Goal: Task Accomplishment & Management: Complete application form

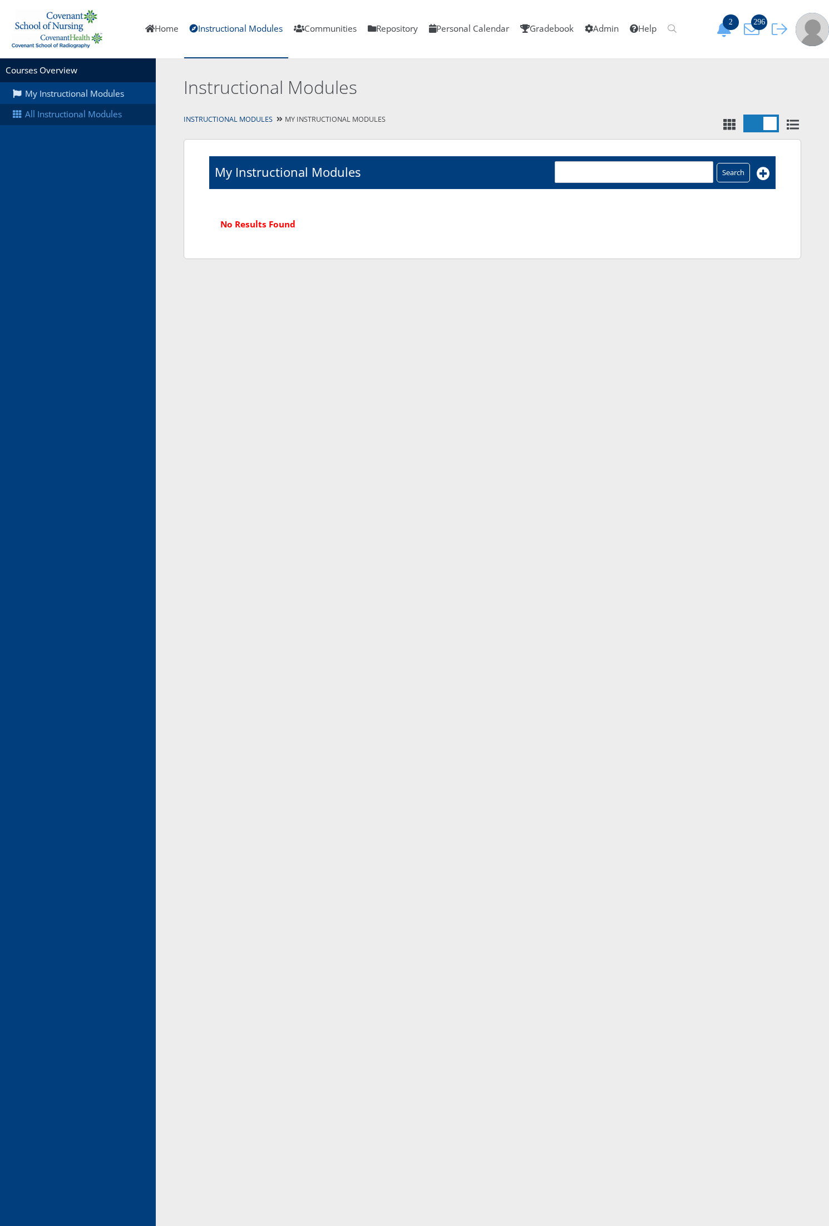
click at [66, 114] on link "All Instructional Modules" at bounding box center [78, 114] width 156 height 21
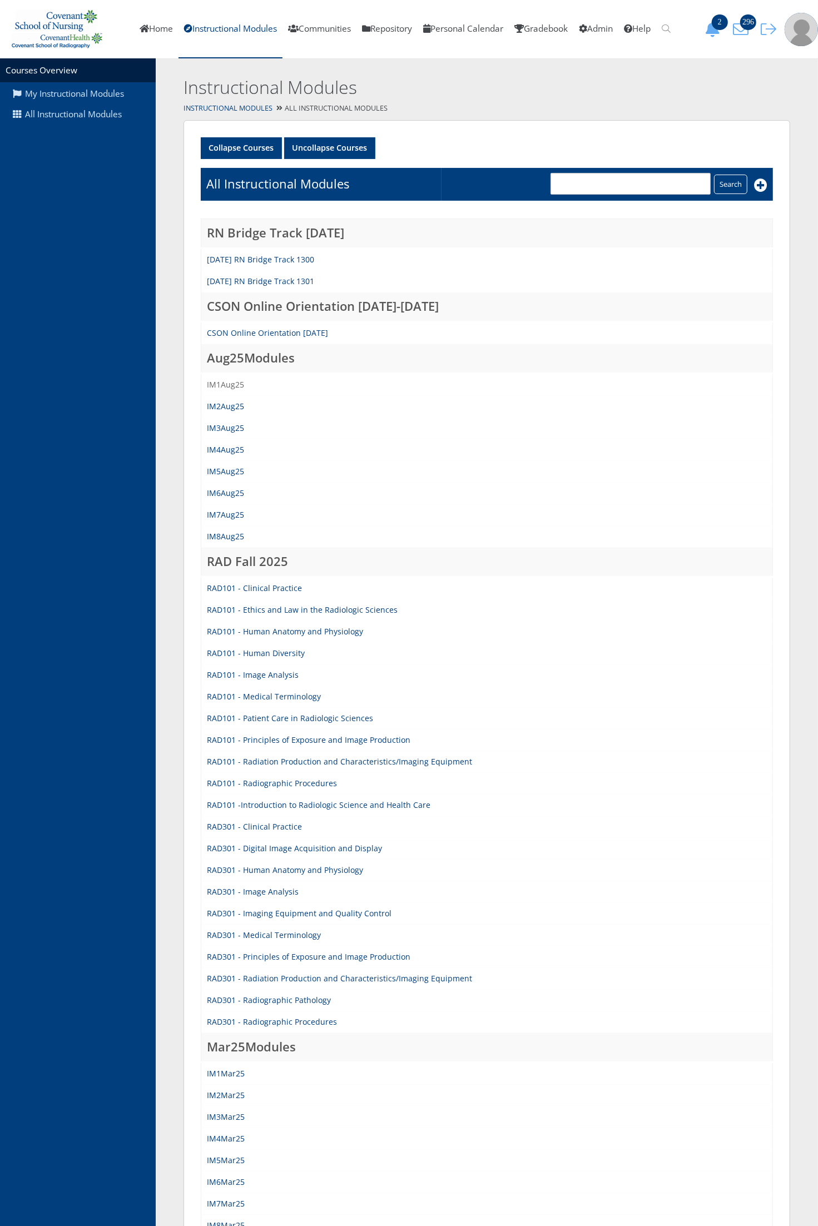
click at [220, 379] on link "IM1Aug25" at bounding box center [225, 384] width 37 height 11
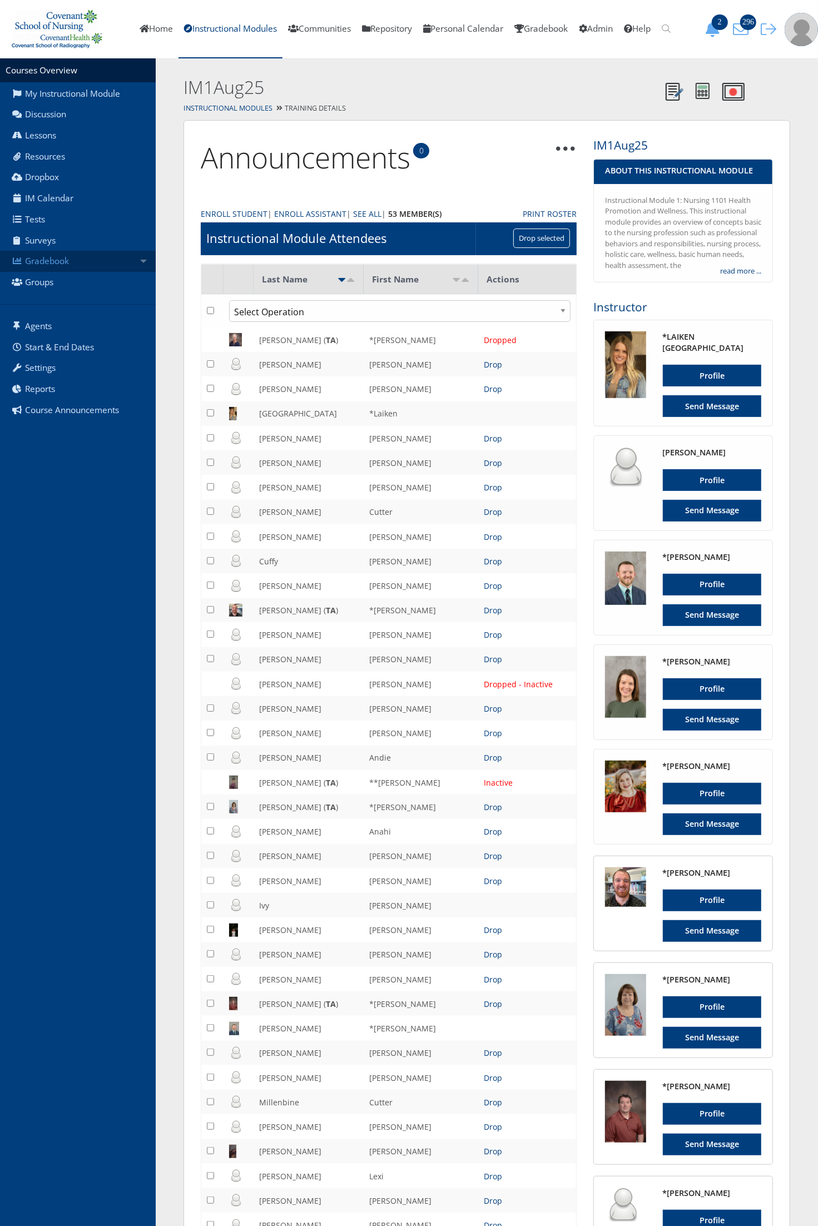
click at [129, 270] on link "Gradebook" at bounding box center [78, 261] width 156 height 21
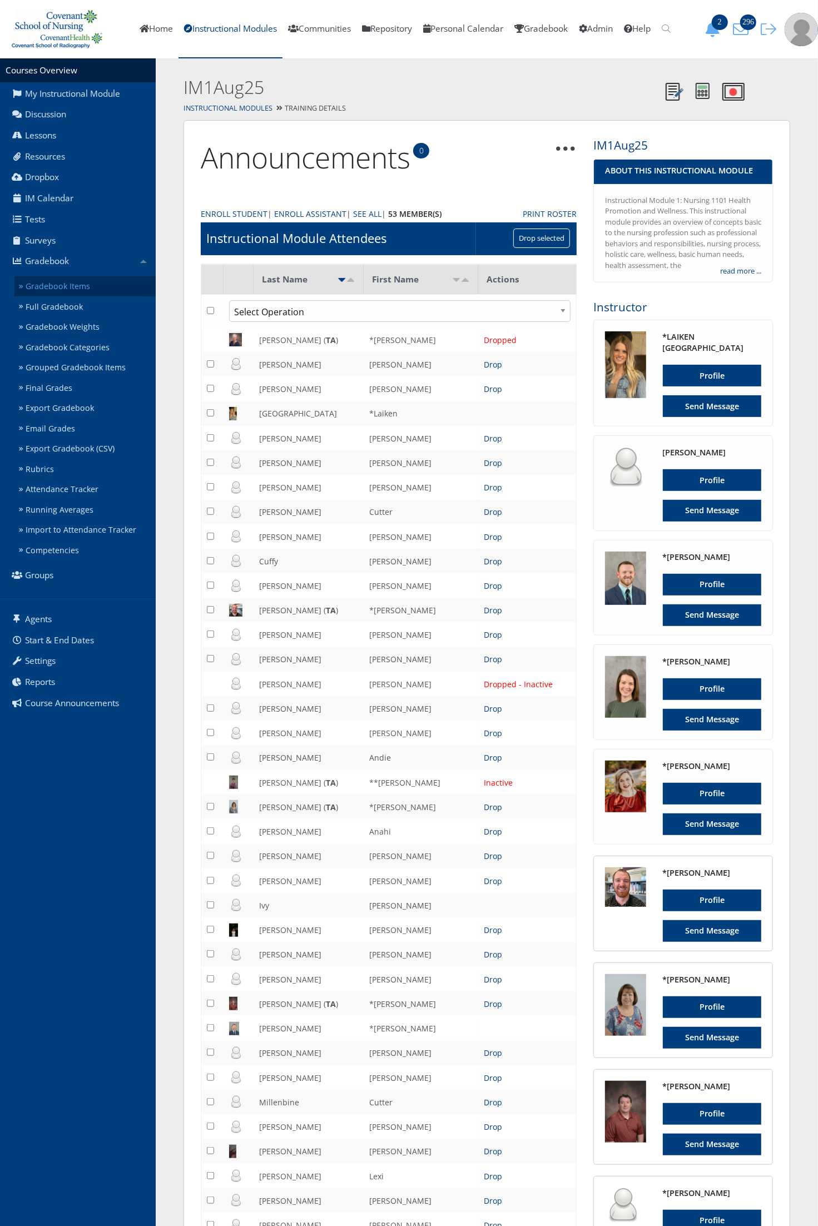
click at [124, 283] on link "Gradebook Items" at bounding box center [84, 286] width 141 height 21
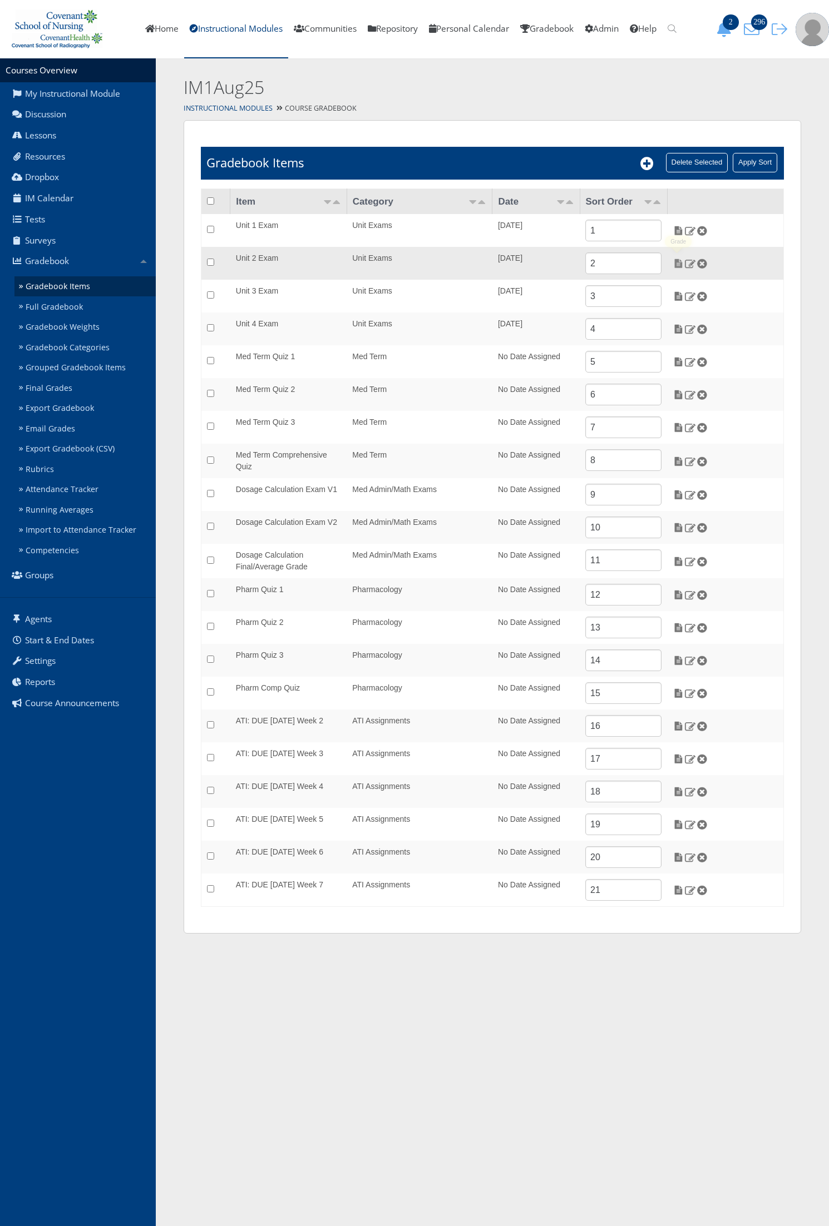
click at [677, 262] on img at bounding box center [678, 264] width 12 height 10
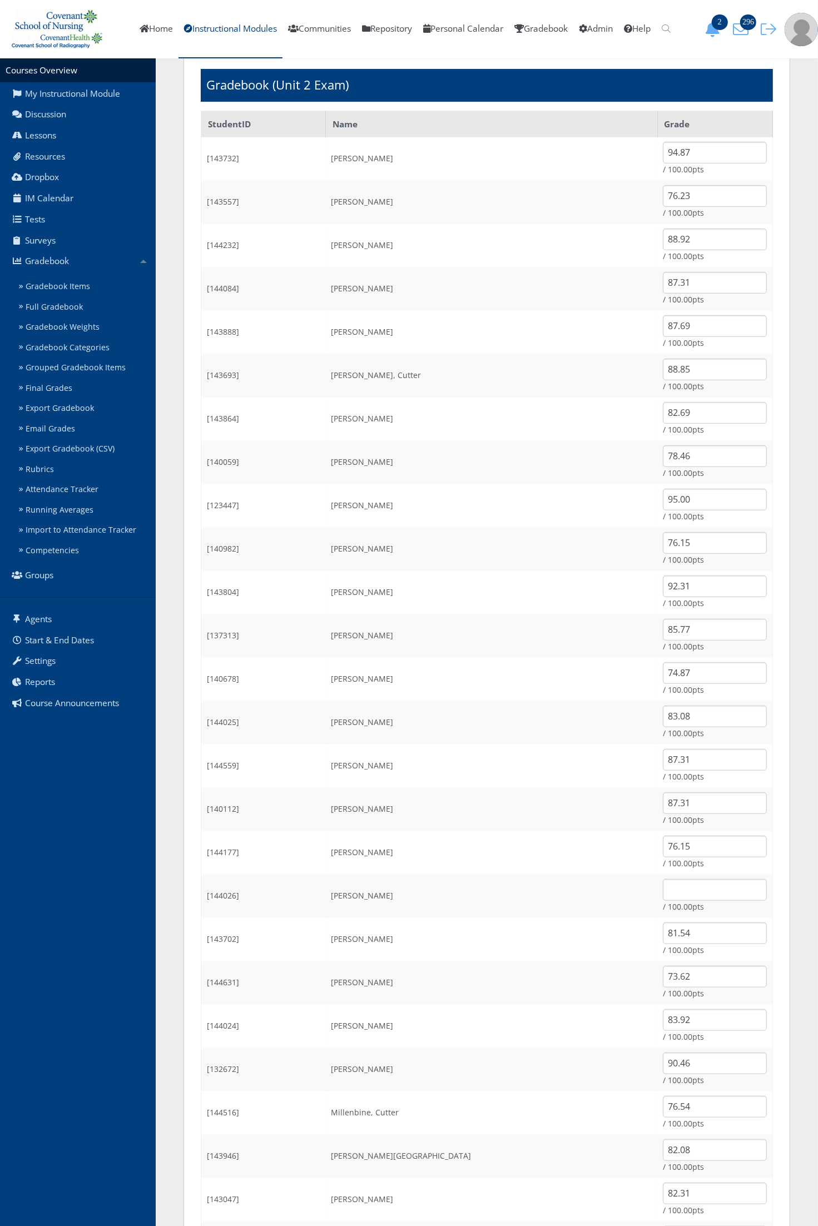
scroll to position [278, 0]
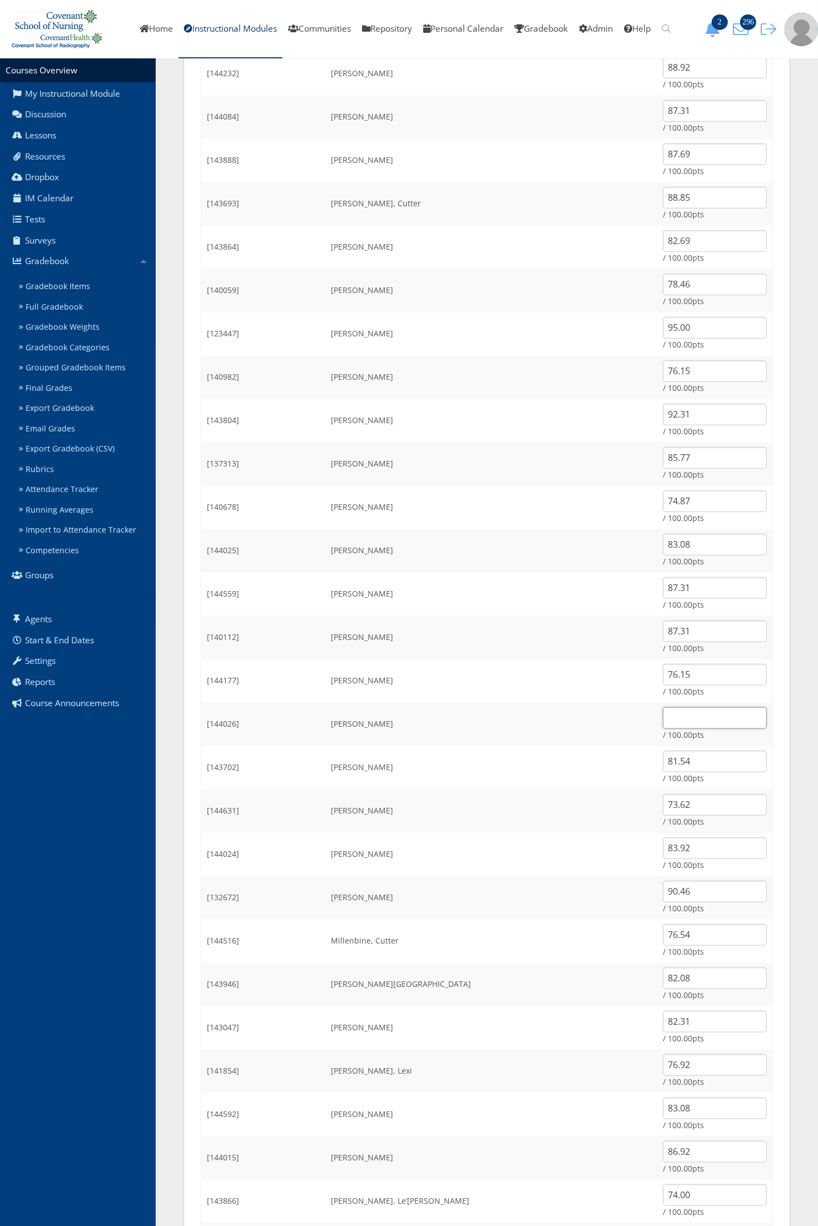
click at [682, 720] on input "text" at bounding box center [715, 718] width 104 height 22
type input "84.62"
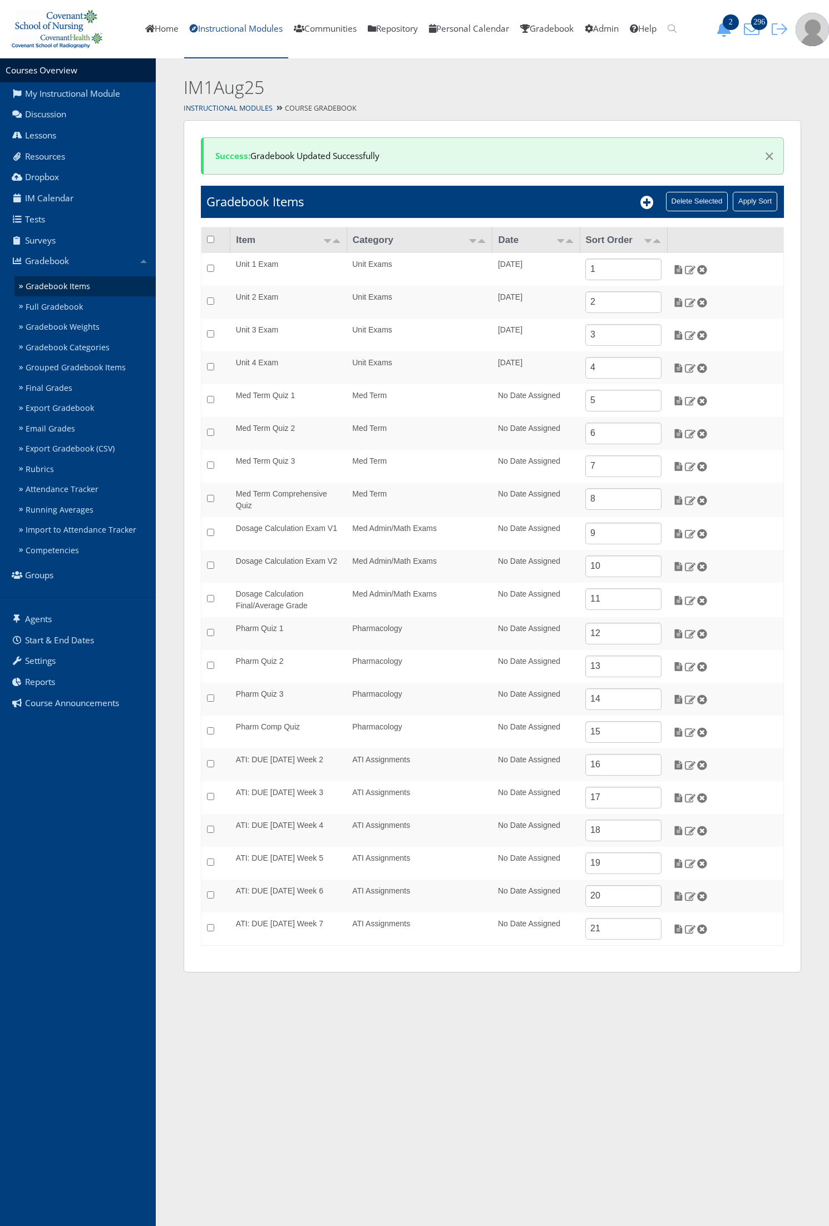
click at [231, 28] on link "Instructional Modules" at bounding box center [236, 29] width 104 height 58
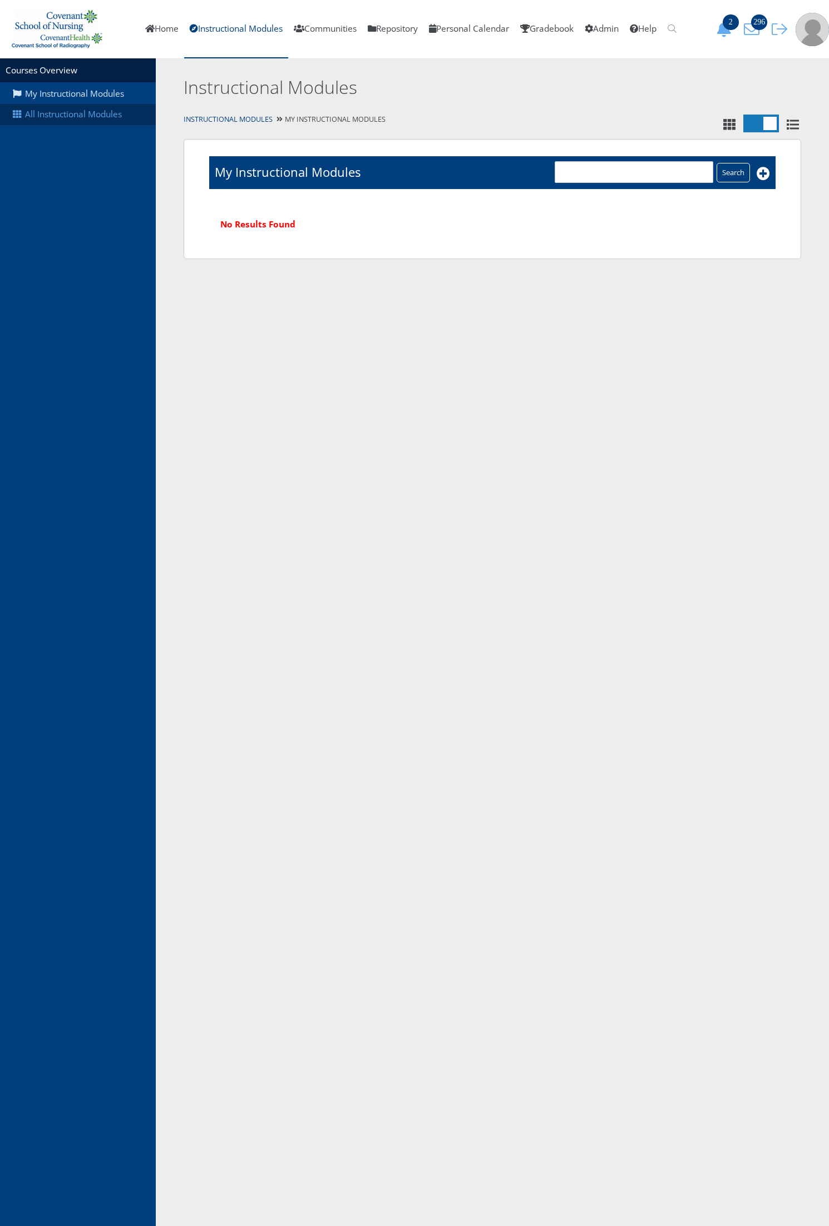
click at [96, 111] on link "All Instructional Modules" at bounding box center [78, 114] width 156 height 21
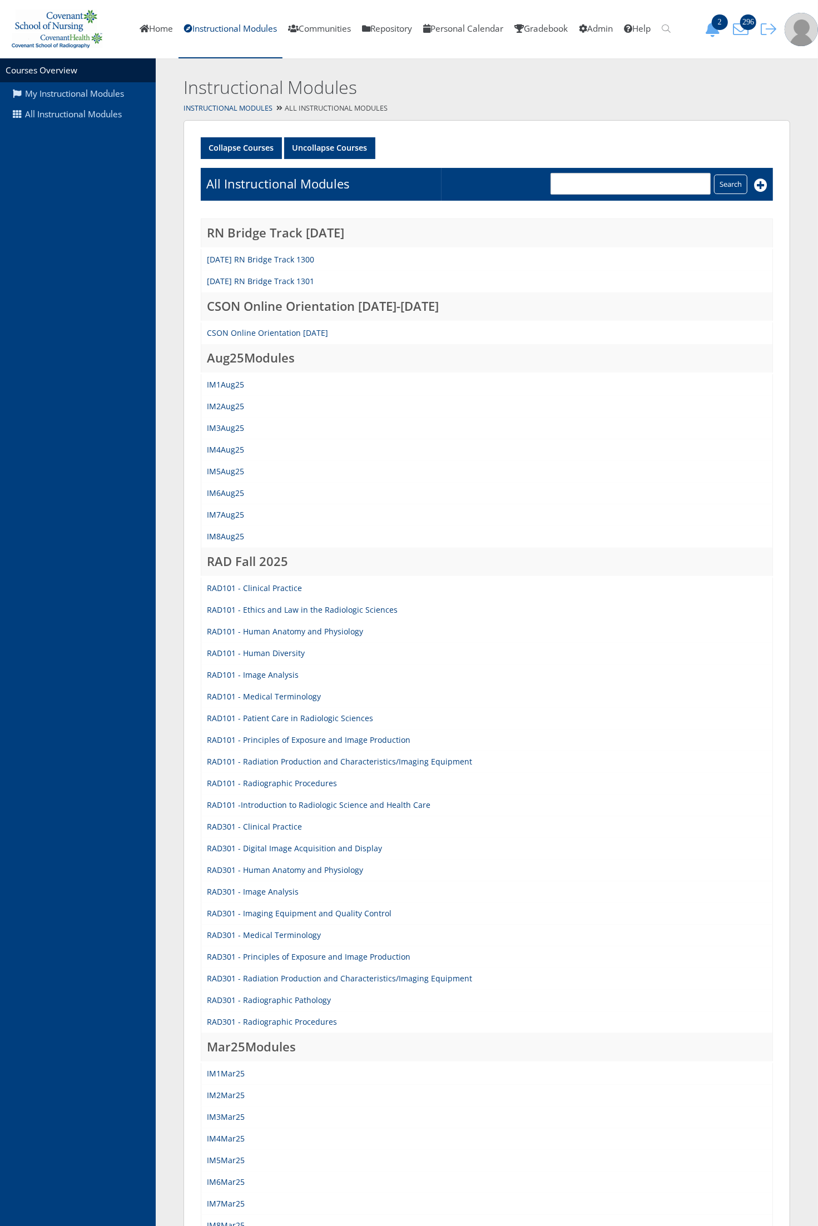
click at [231, 496] on td "IM6Aug25" at bounding box center [487, 494] width 572 height 22
click at [231, 496] on link "IM6Aug25" at bounding box center [225, 493] width 37 height 11
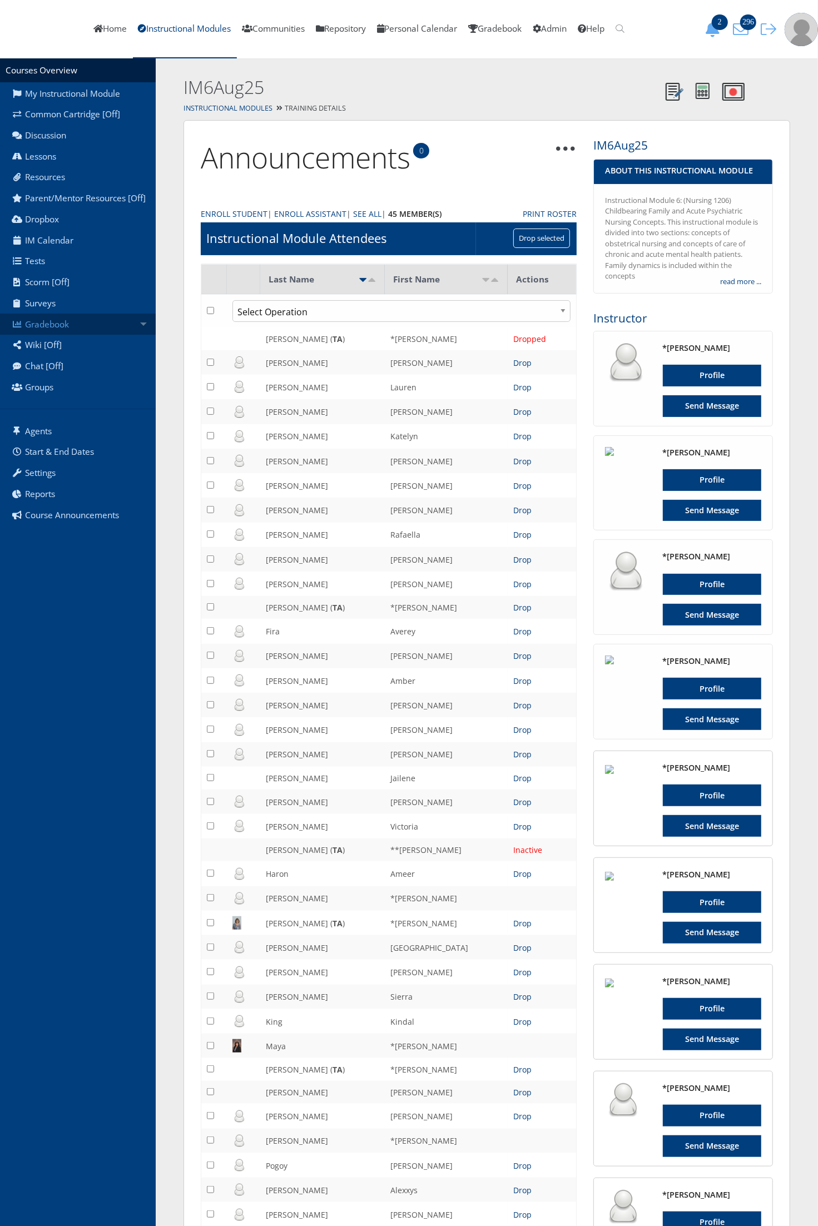
click at [122, 327] on link "Gradebook" at bounding box center [78, 324] width 156 height 21
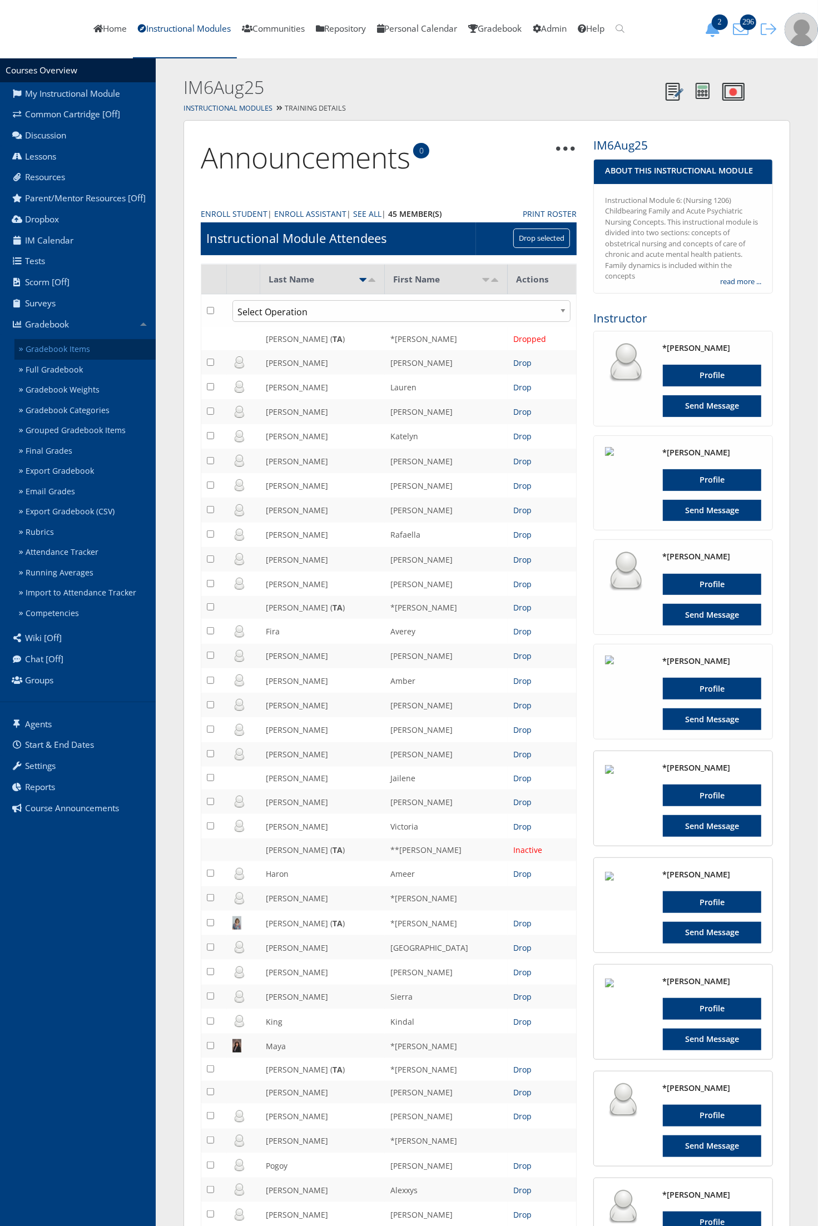
click at [120, 348] on link "Gradebook Items" at bounding box center [84, 349] width 141 height 21
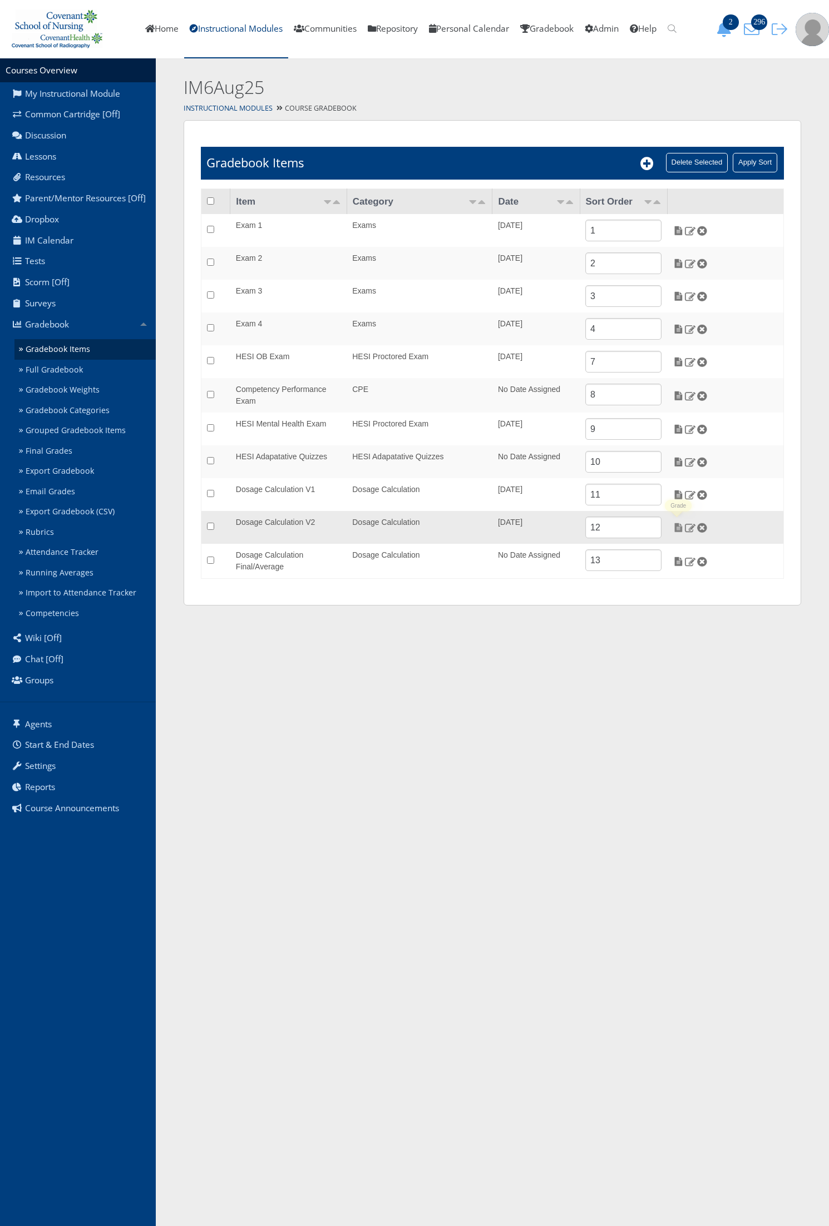
click at [679, 524] on img at bounding box center [678, 528] width 12 height 10
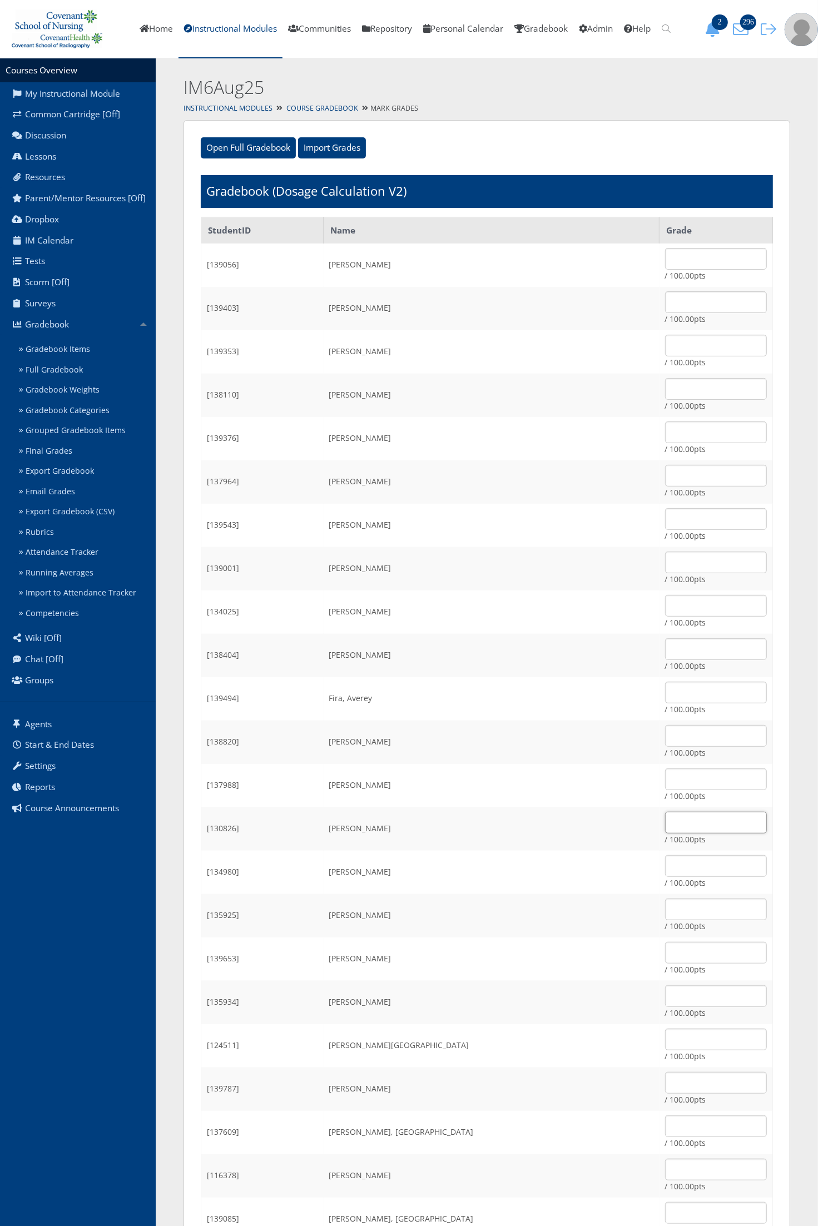
click at [671, 821] on input "text" at bounding box center [716, 823] width 102 height 22
click at [665, 818] on input "text" at bounding box center [716, 823] width 102 height 22
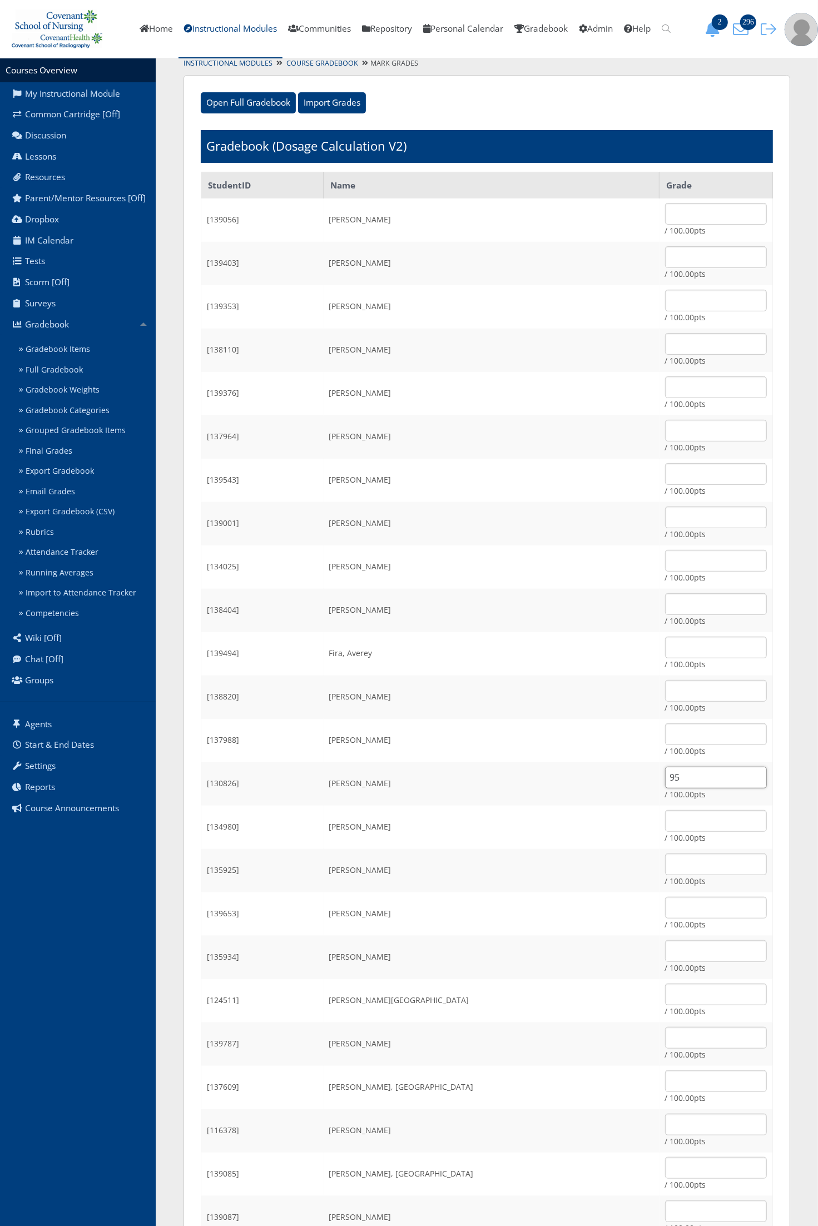
scroll to position [70, 0]
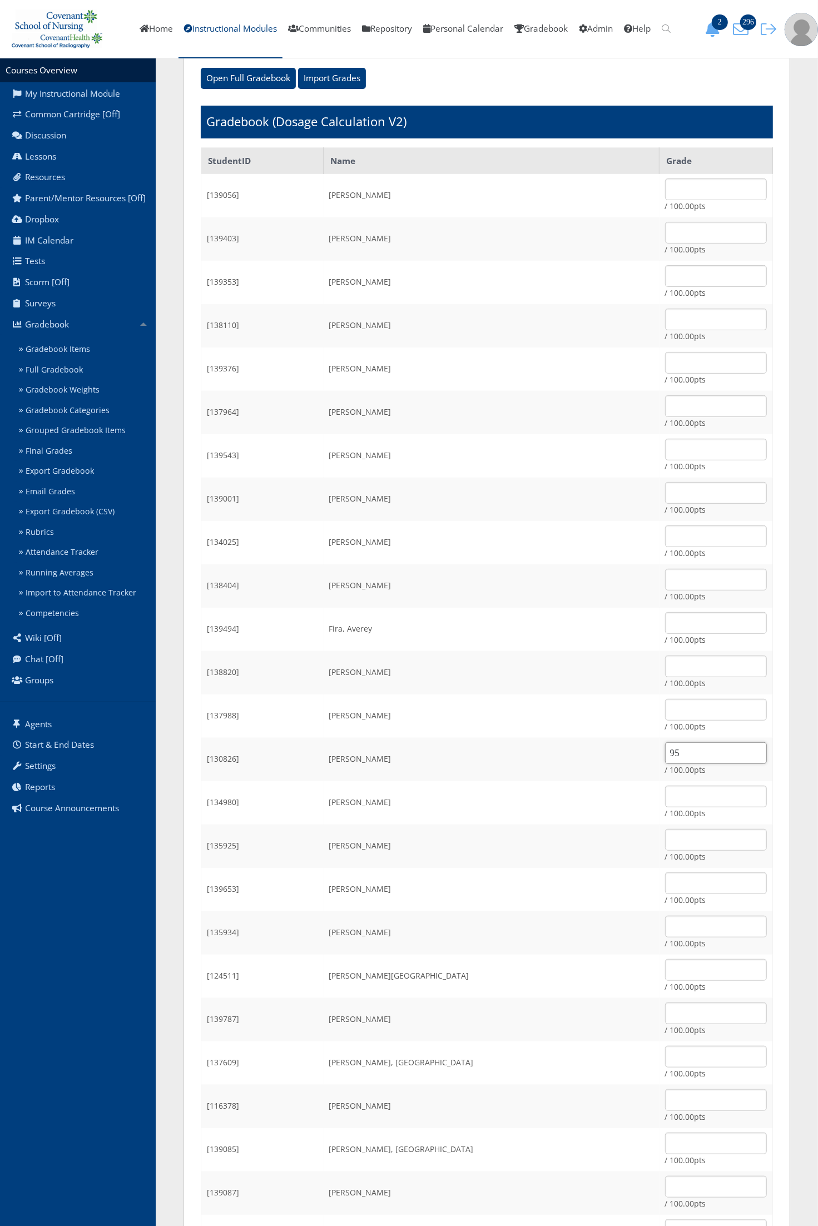
type input "95"
click at [665, 966] on input "text" at bounding box center [716, 970] width 102 height 22
type input "90"
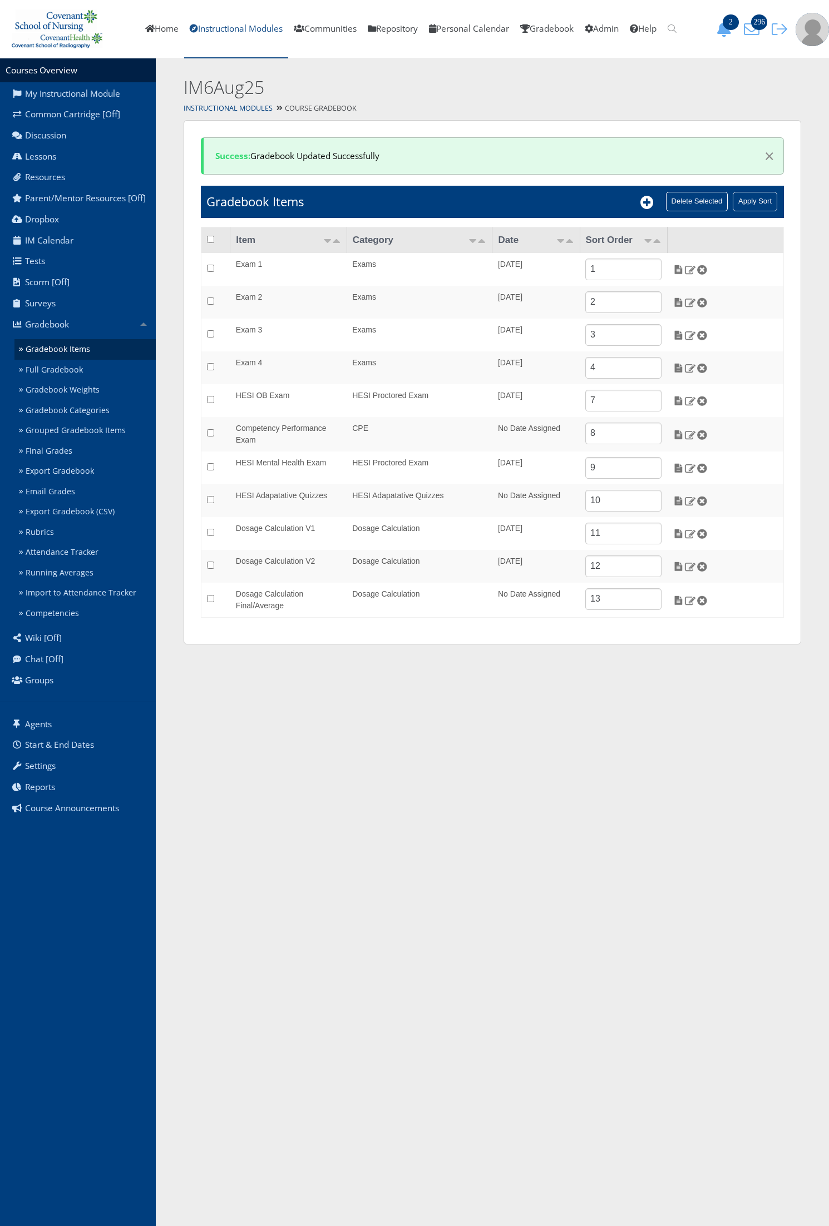
click at [231, 21] on link "Instructional Modules" at bounding box center [236, 29] width 104 height 58
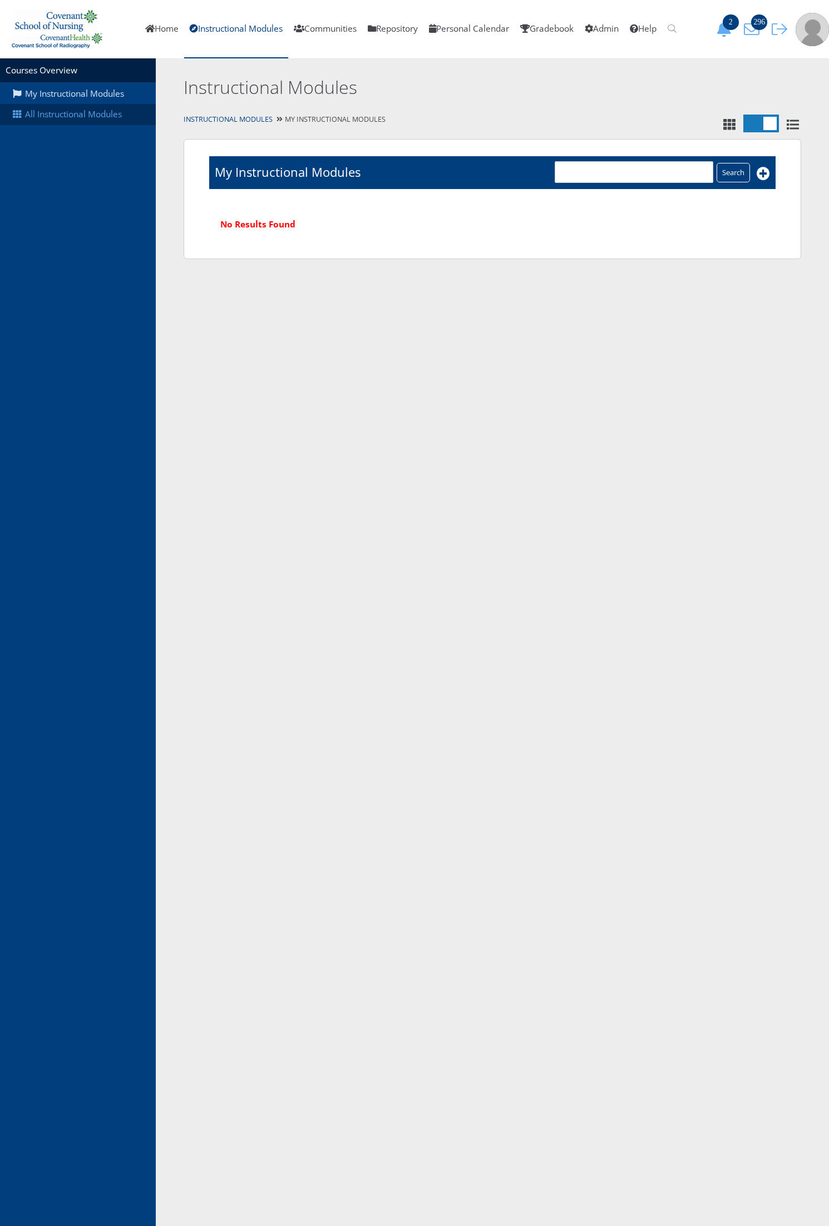
click at [81, 111] on link "All Instructional Modules" at bounding box center [78, 114] width 156 height 21
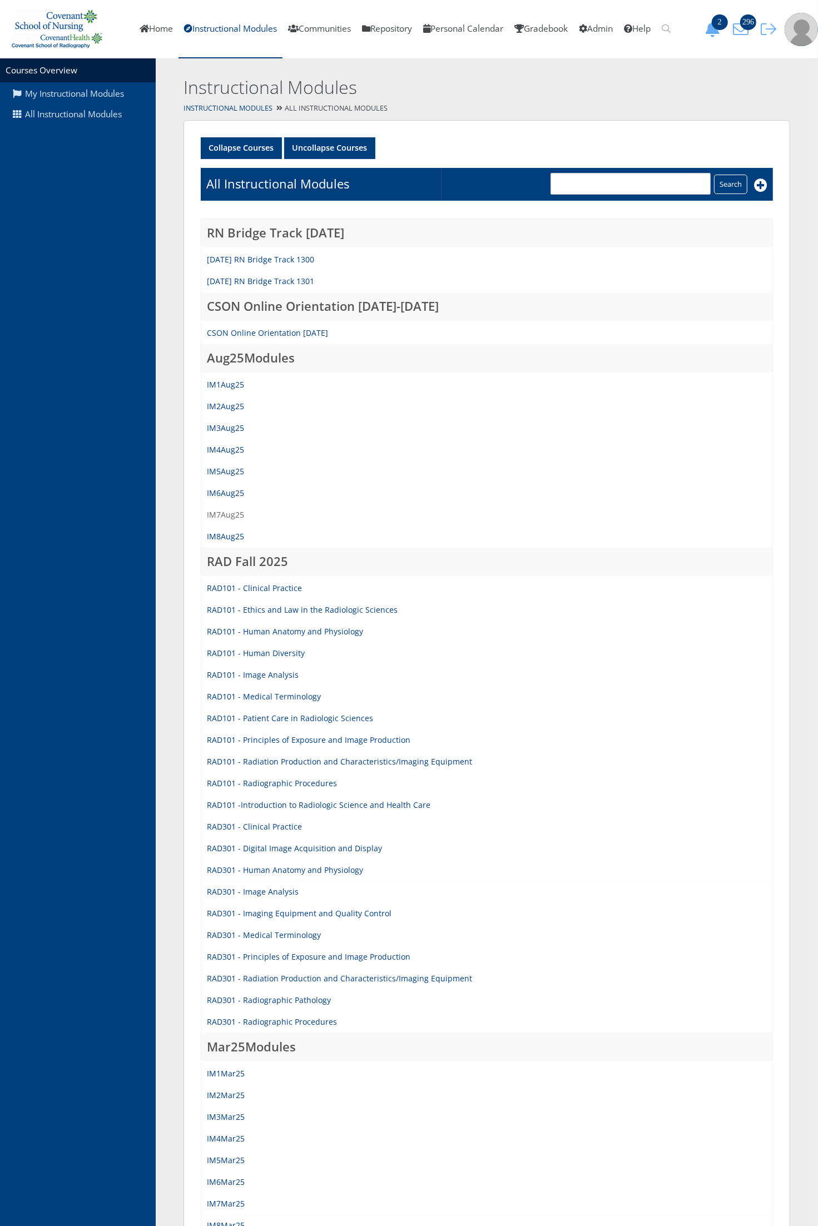
click at [231, 512] on link "IM7Aug25" at bounding box center [225, 514] width 37 height 11
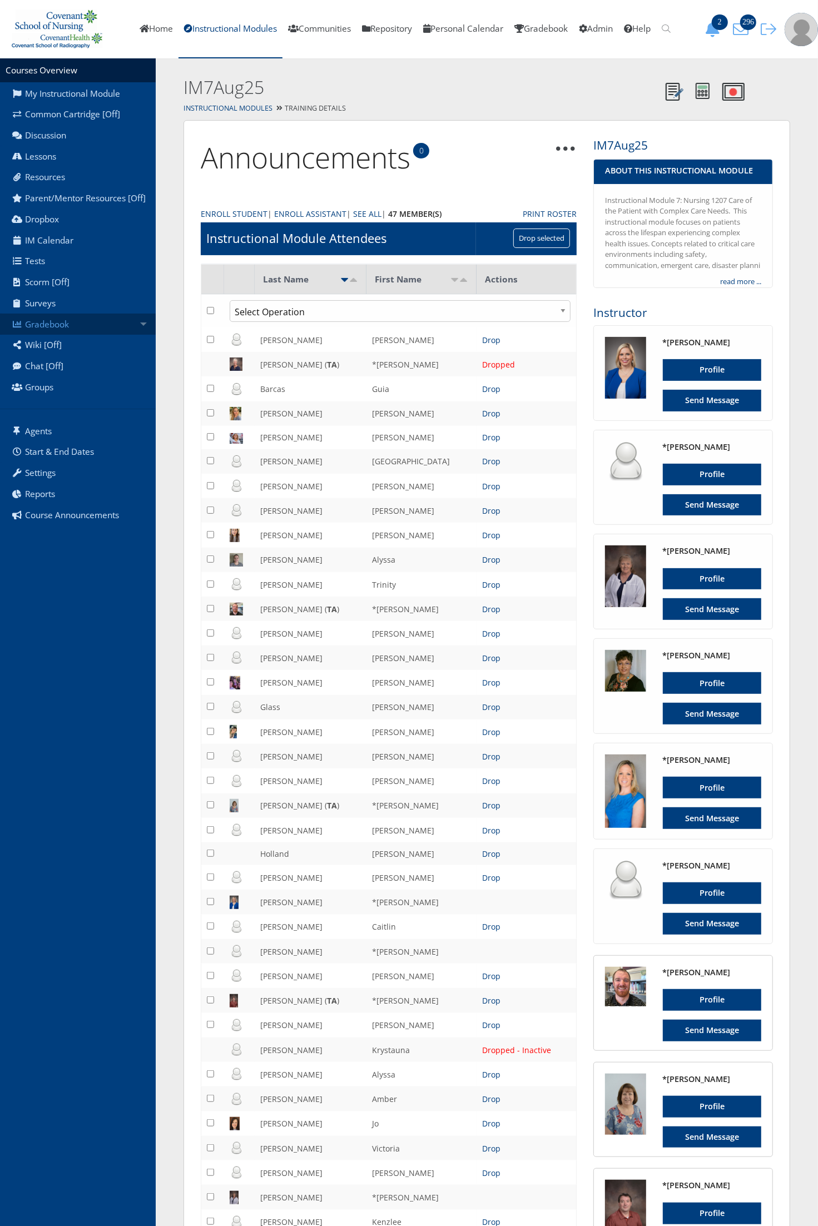
click at [105, 324] on link "Gradebook" at bounding box center [78, 324] width 156 height 21
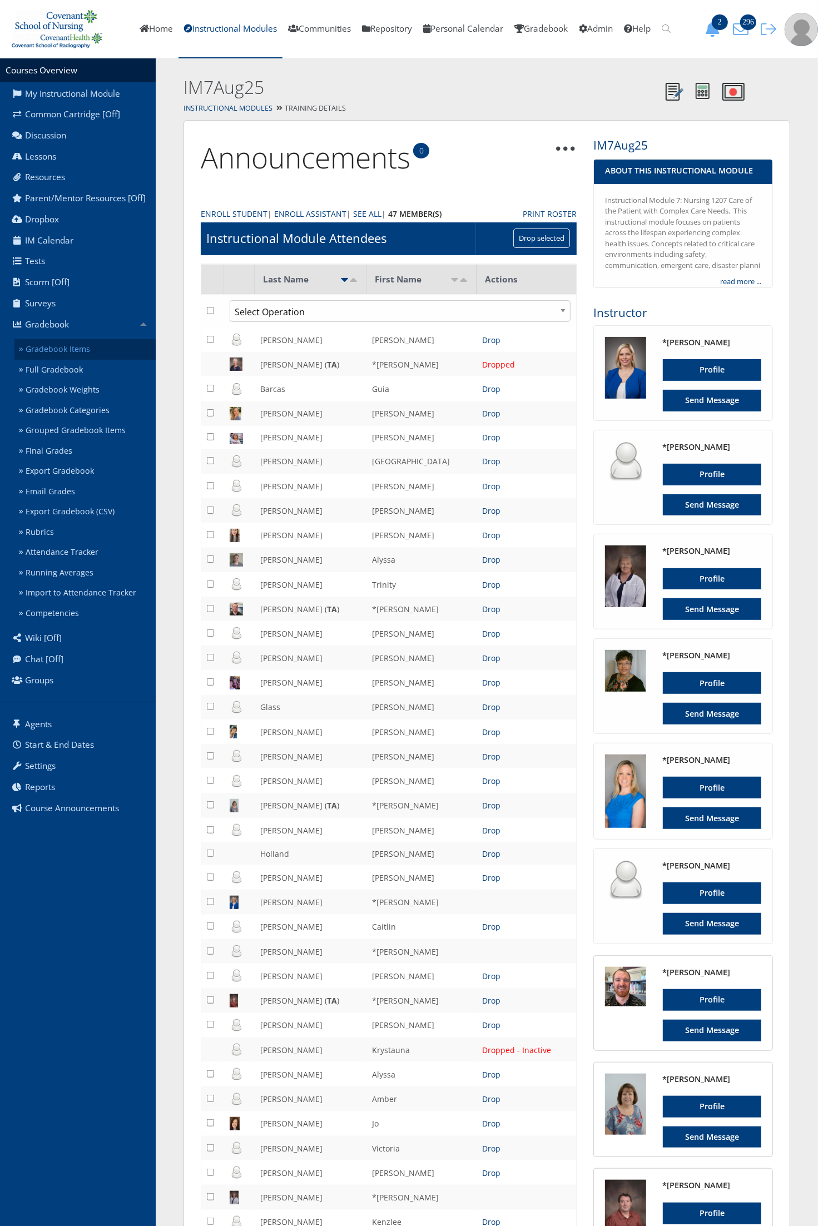
click at [98, 346] on link "Gradebook Items" at bounding box center [84, 349] width 141 height 21
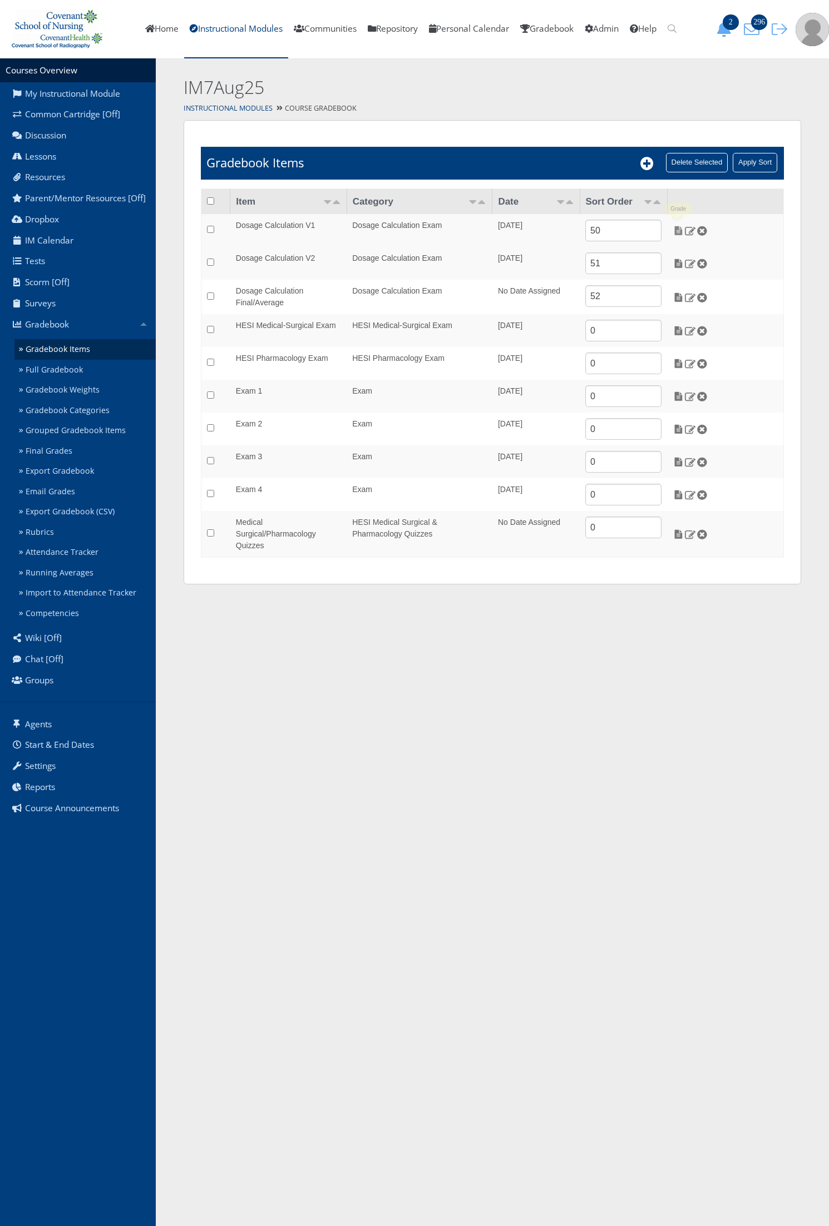
click at [676, 229] on img at bounding box center [678, 231] width 12 height 10
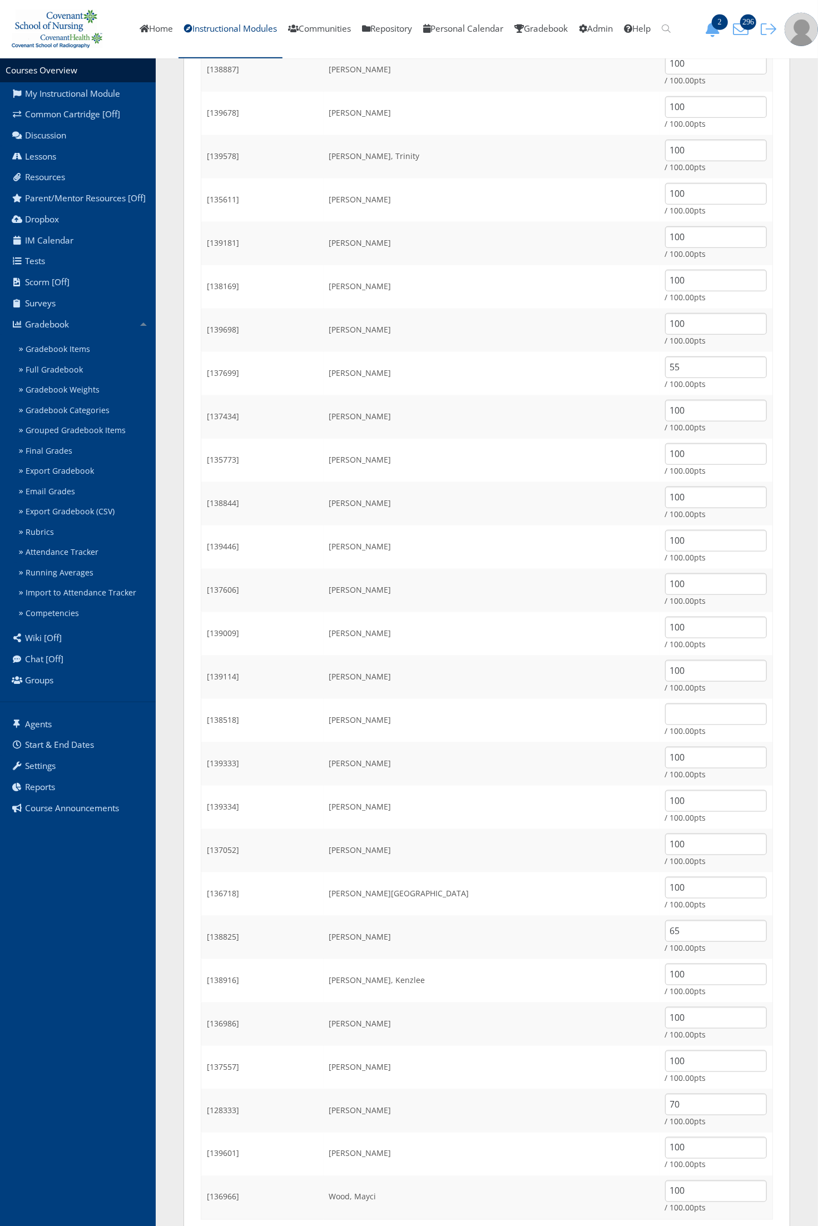
scroll to position [563, 0]
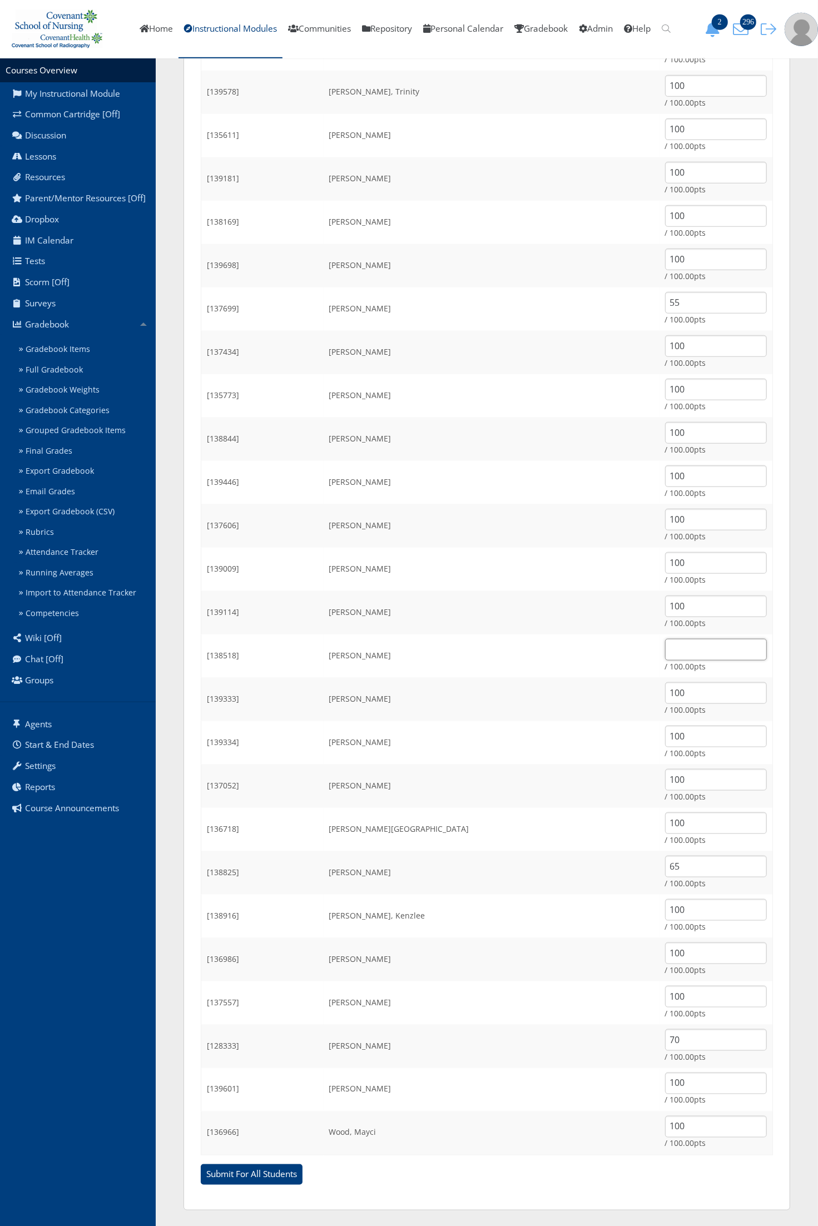
click at [682, 654] on input "text" at bounding box center [716, 650] width 102 height 22
type input "75"
click at [201, 1165] on input "Submit For All Students" at bounding box center [252, 1175] width 102 height 21
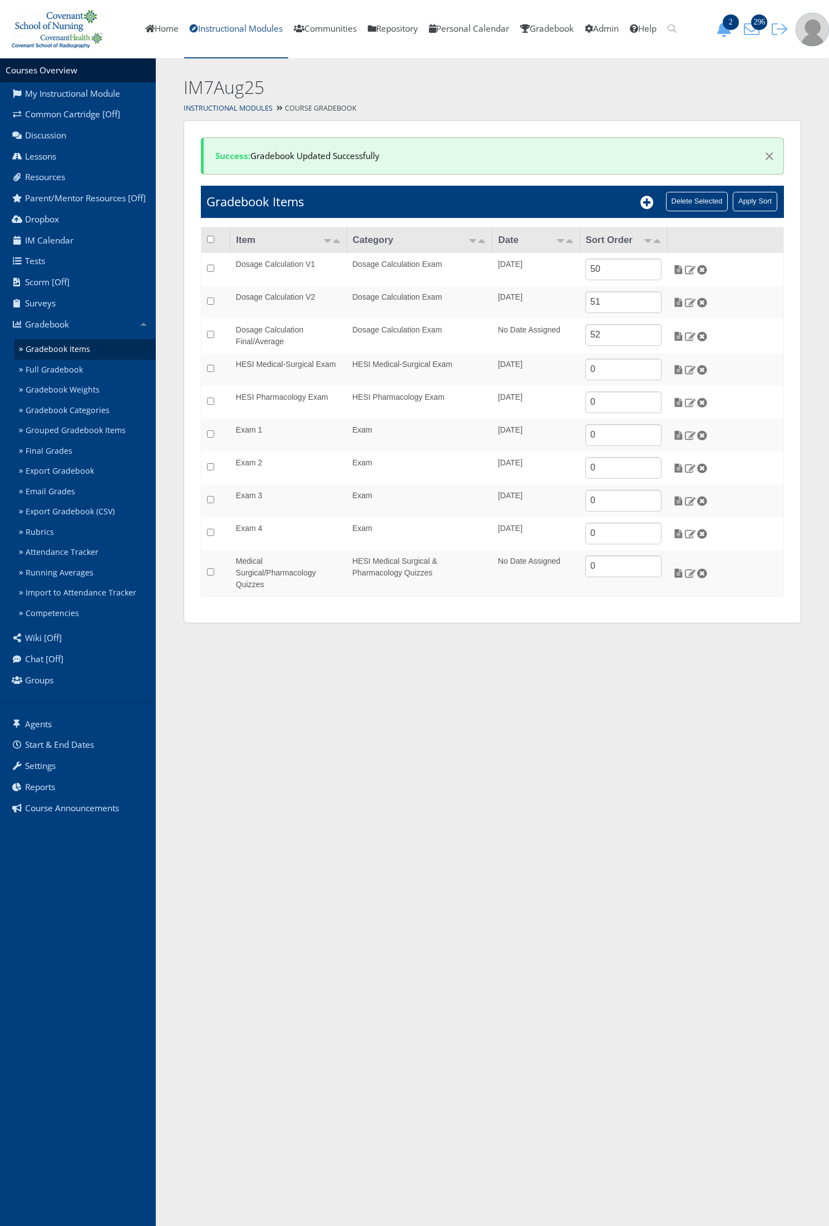
click at [248, 32] on link "Instructional Modules" at bounding box center [236, 29] width 104 height 58
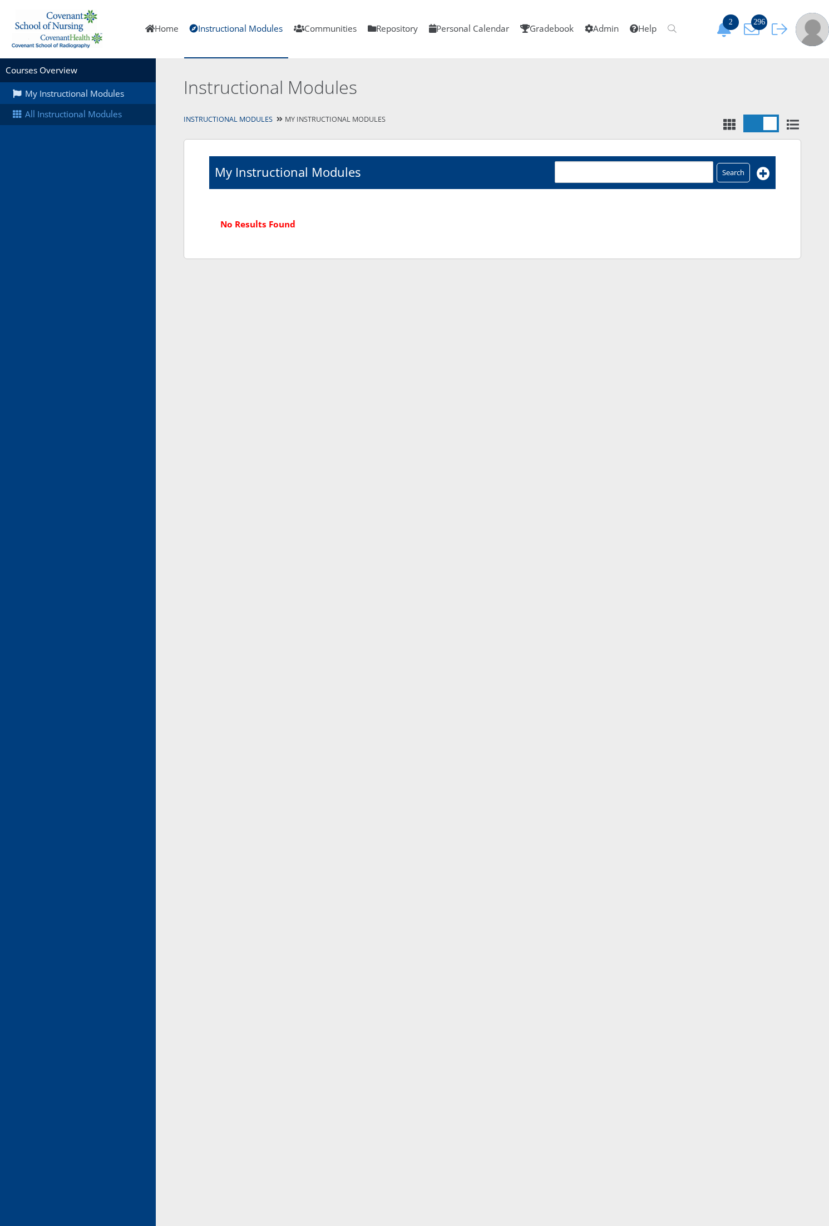
click at [103, 105] on link "All Instructional Modules" at bounding box center [78, 114] width 156 height 21
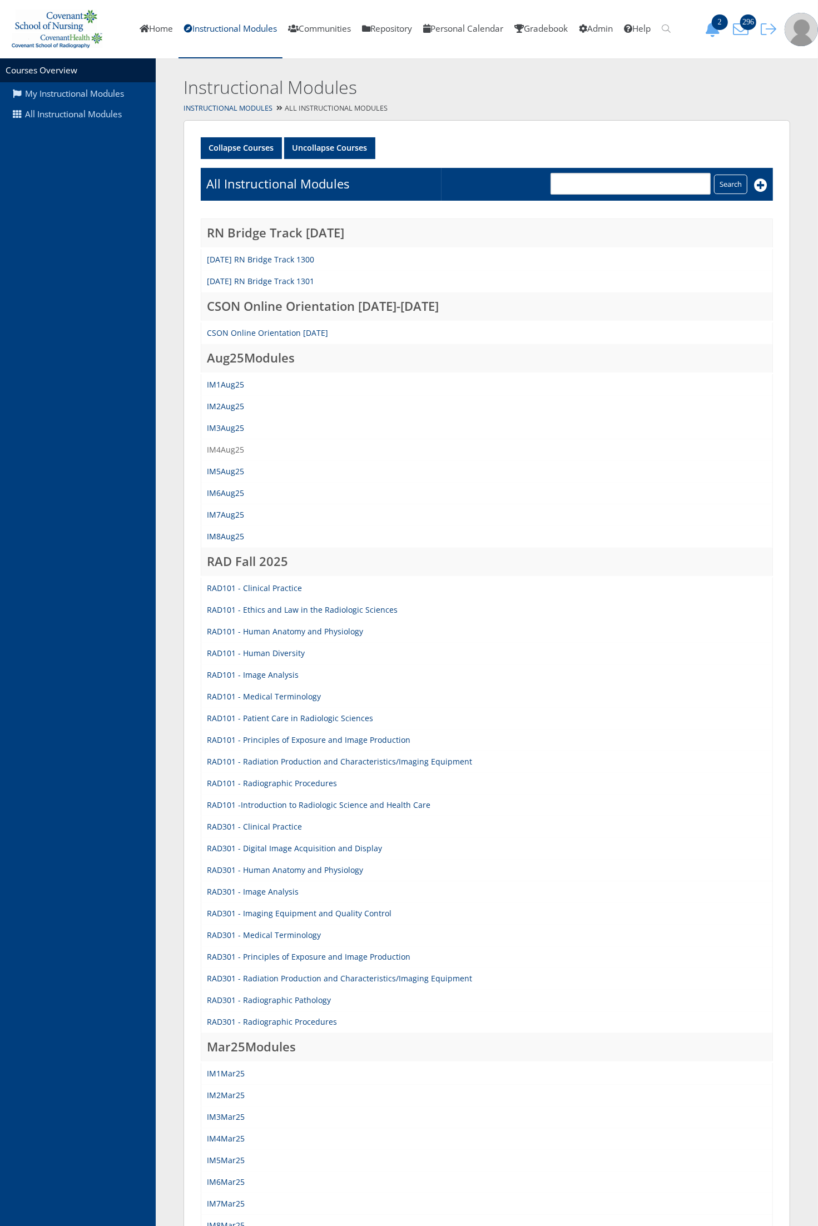
click at [228, 444] on link "IM4Aug25" at bounding box center [225, 449] width 37 height 11
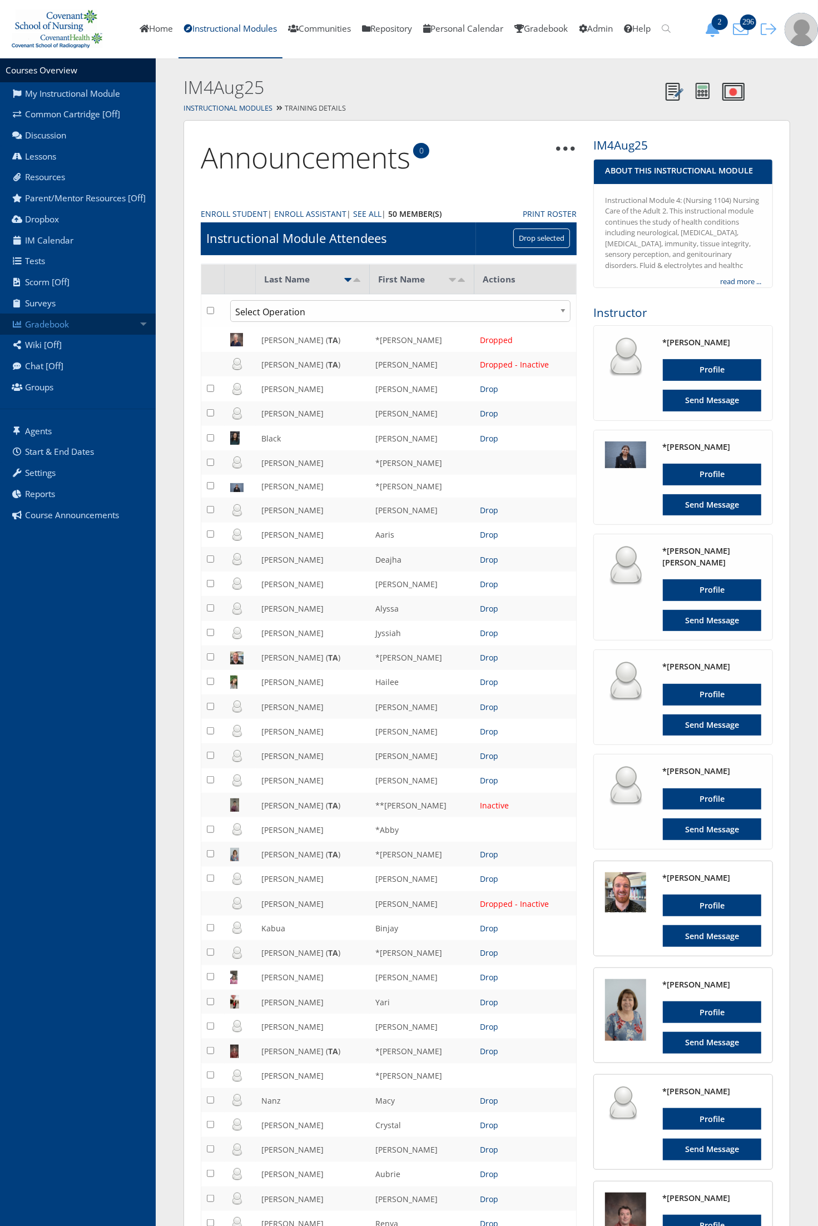
click at [106, 326] on link "Gradebook" at bounding box center [78, 324] width 156 height 21
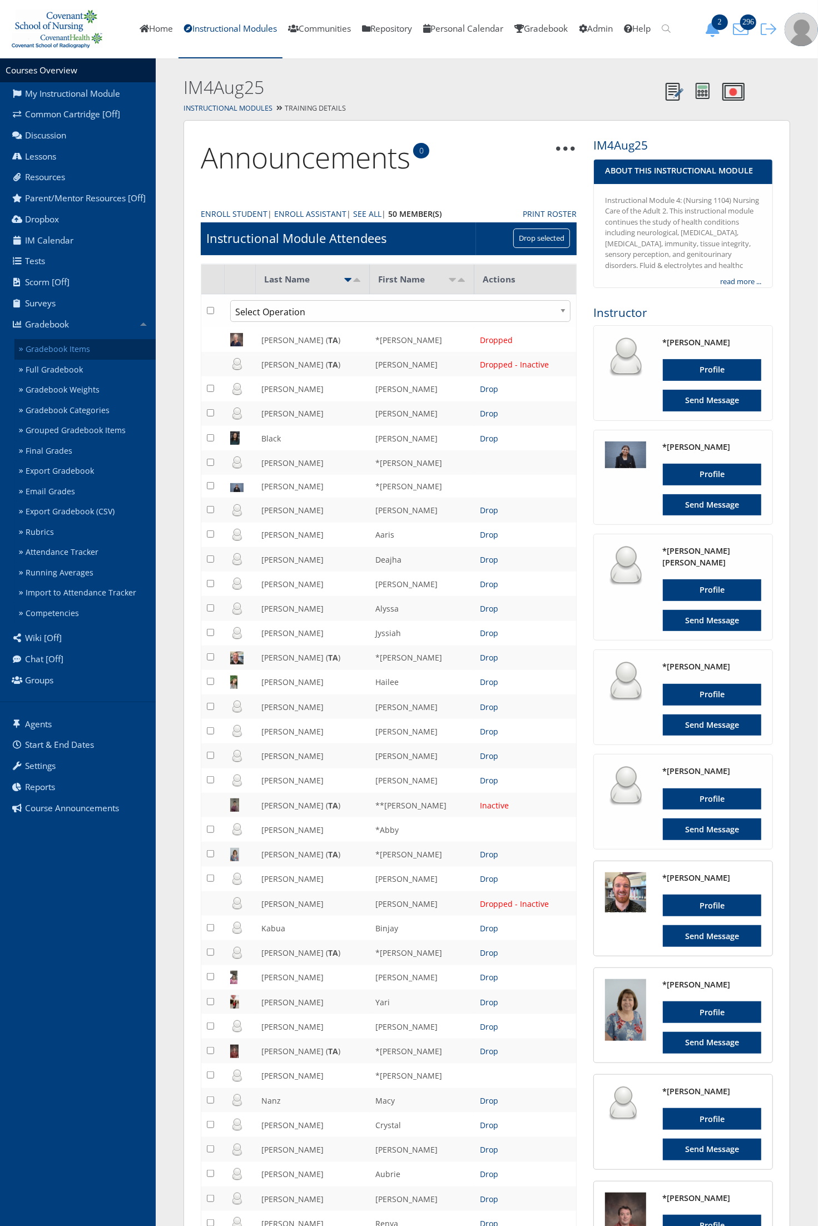
click at [106, 351] on link "Gradebook Items" at bounding box center [84, 349] width 141 height 21
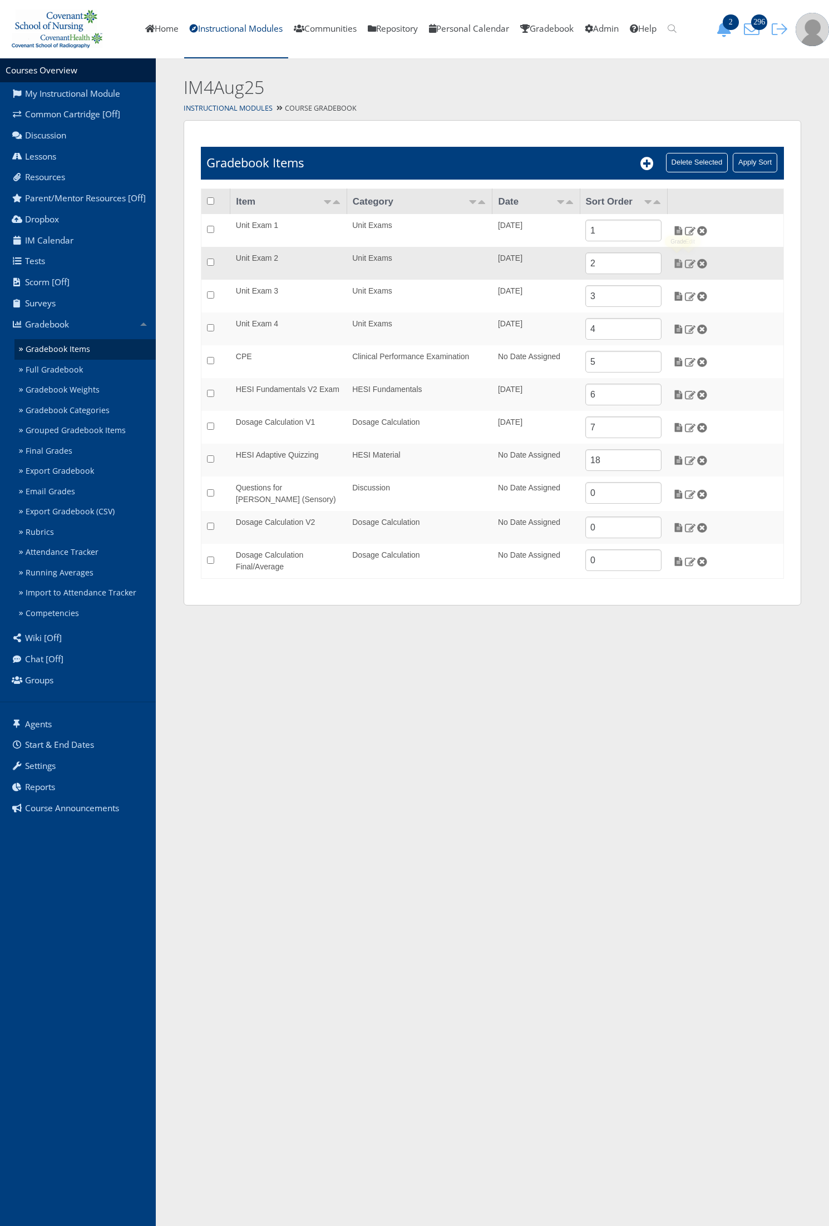
click at [680, 267] on img at bounding box center [678, 264] width 12 height 10
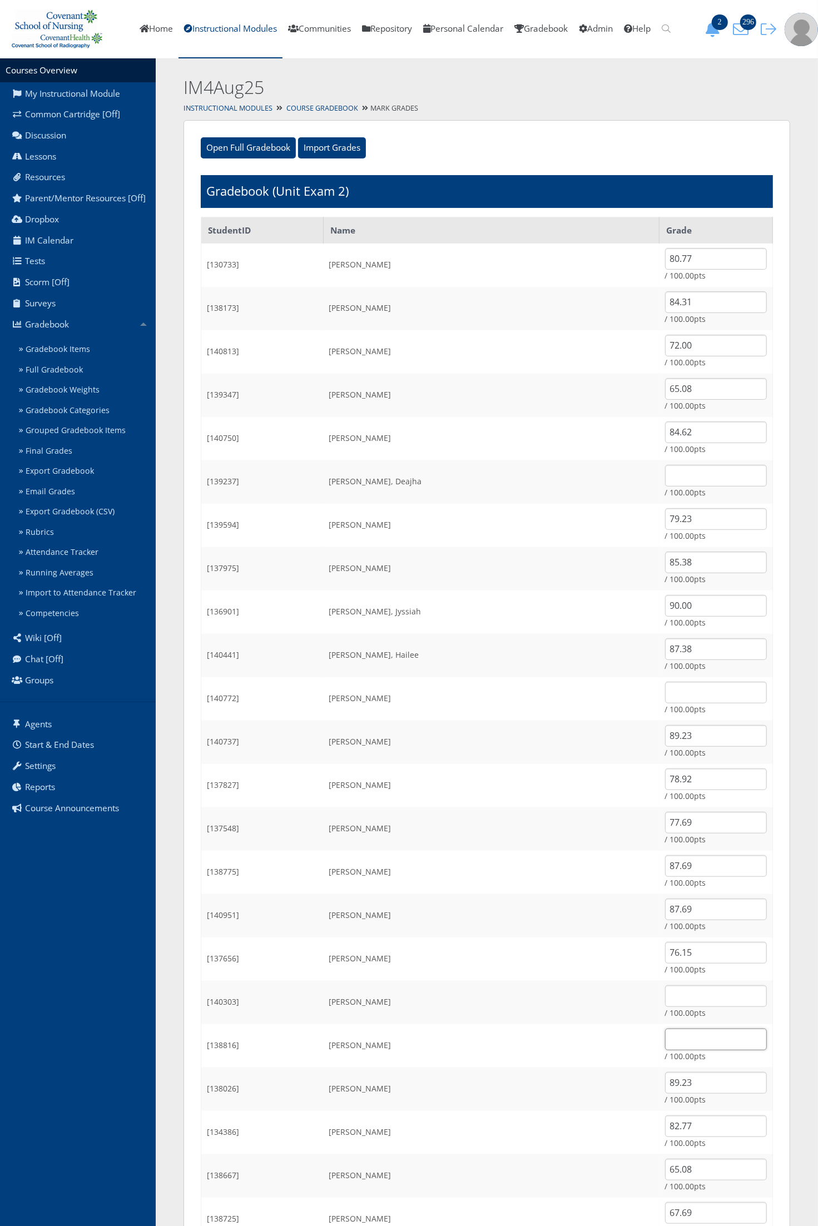
click at [682, 1040] on input "text" at bounding box center [716, 1040] width 102 height 22
type input "70.10"
click at [665, 997] on input "text" at bounding box center [716, 997] width 102 height 22
type input "81.54"
click at [665, 476] on input "text" at bounding box center [716, 476] width 102 height 22
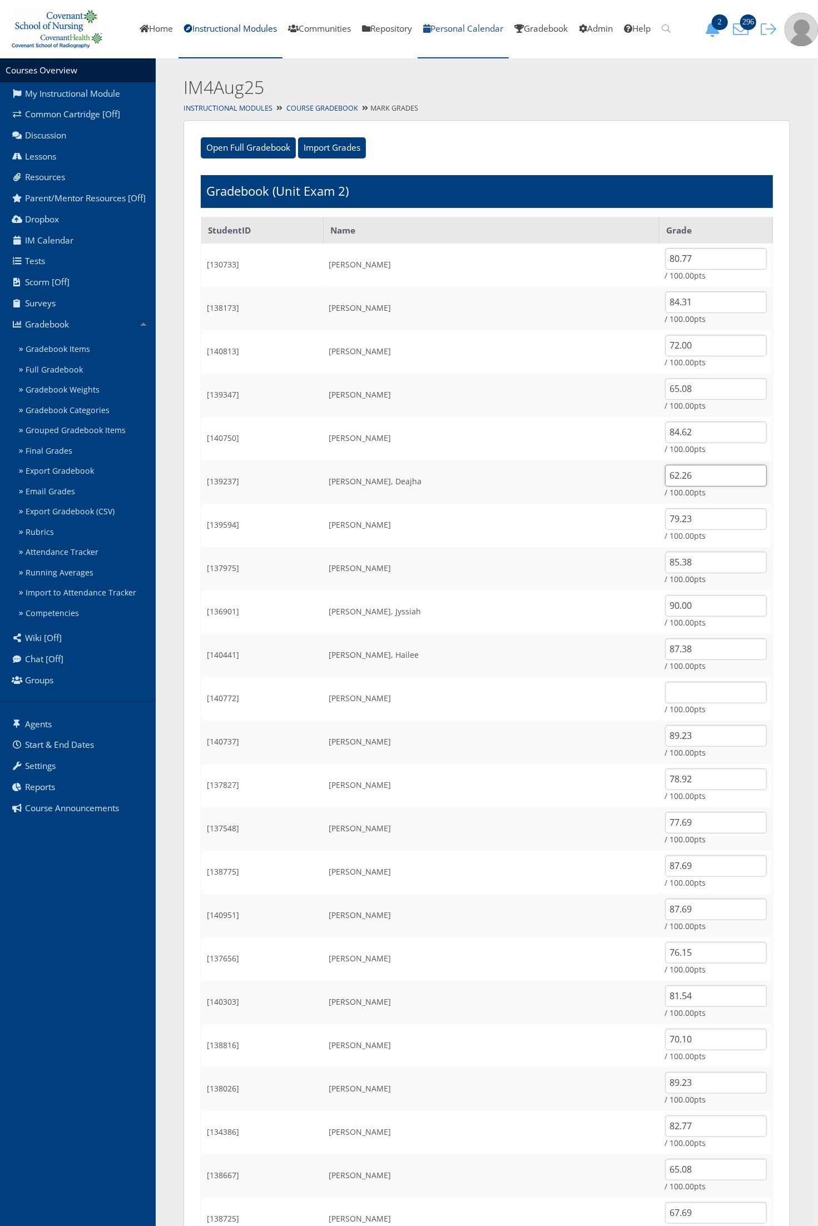
type input "62.26"
click at [665, 699] on input "text" at bounding box center [716, 693] width 102 height 22
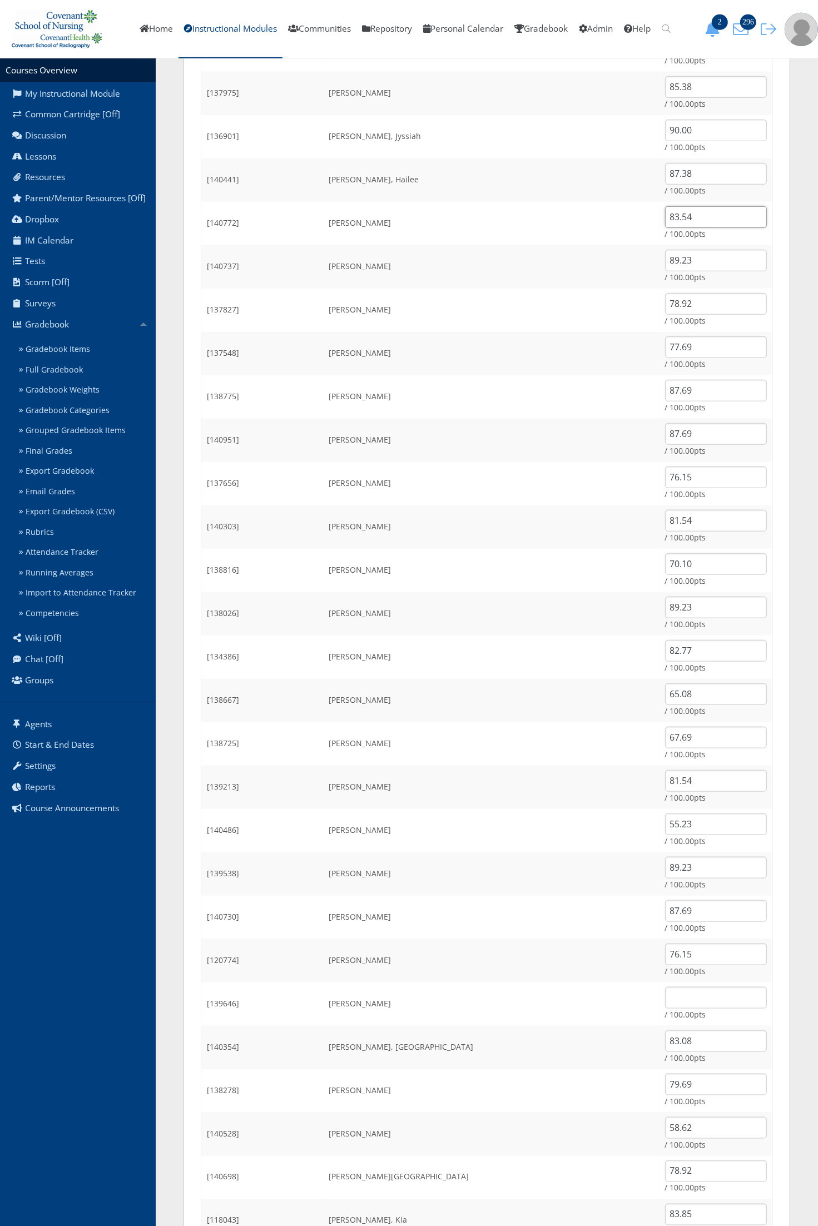
scroll to position [556, 0]
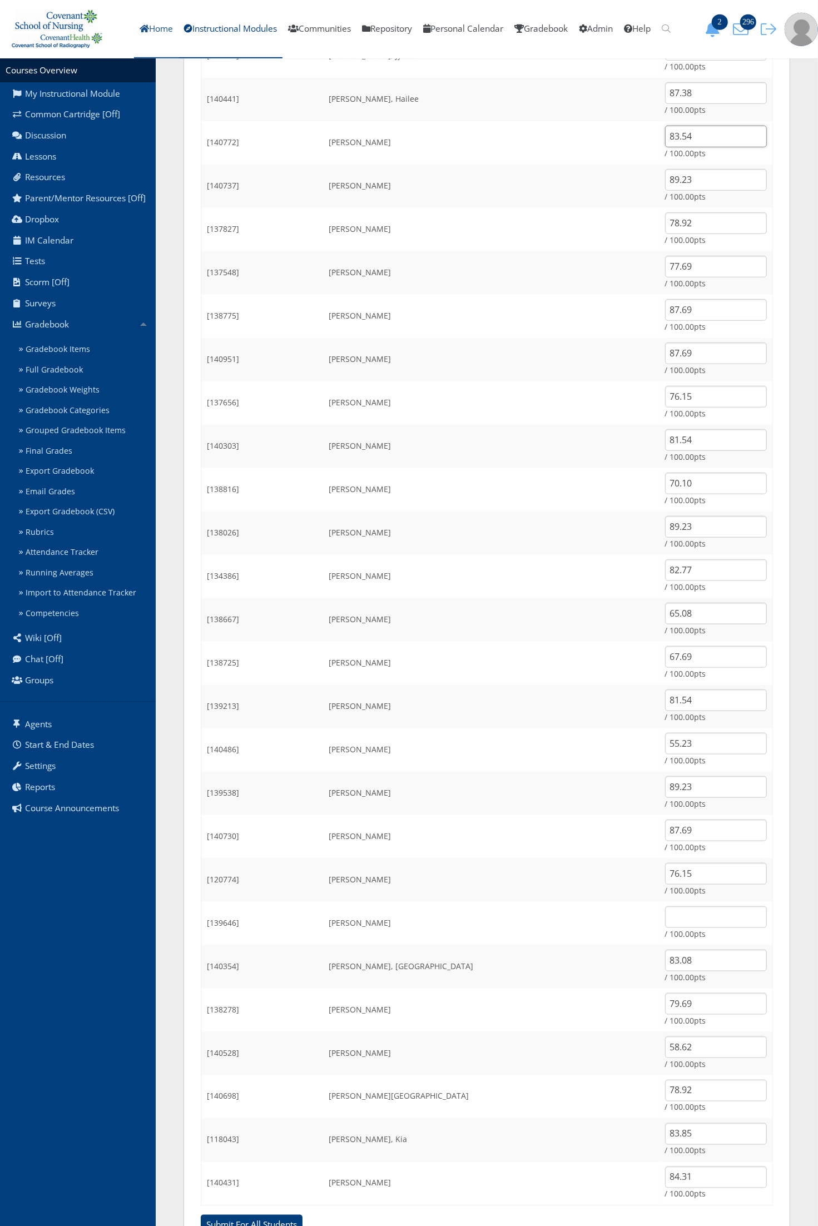
type input "83.54"
click at [689, 915] on input "text" at bounding box center [716, 918] width 102 height 22
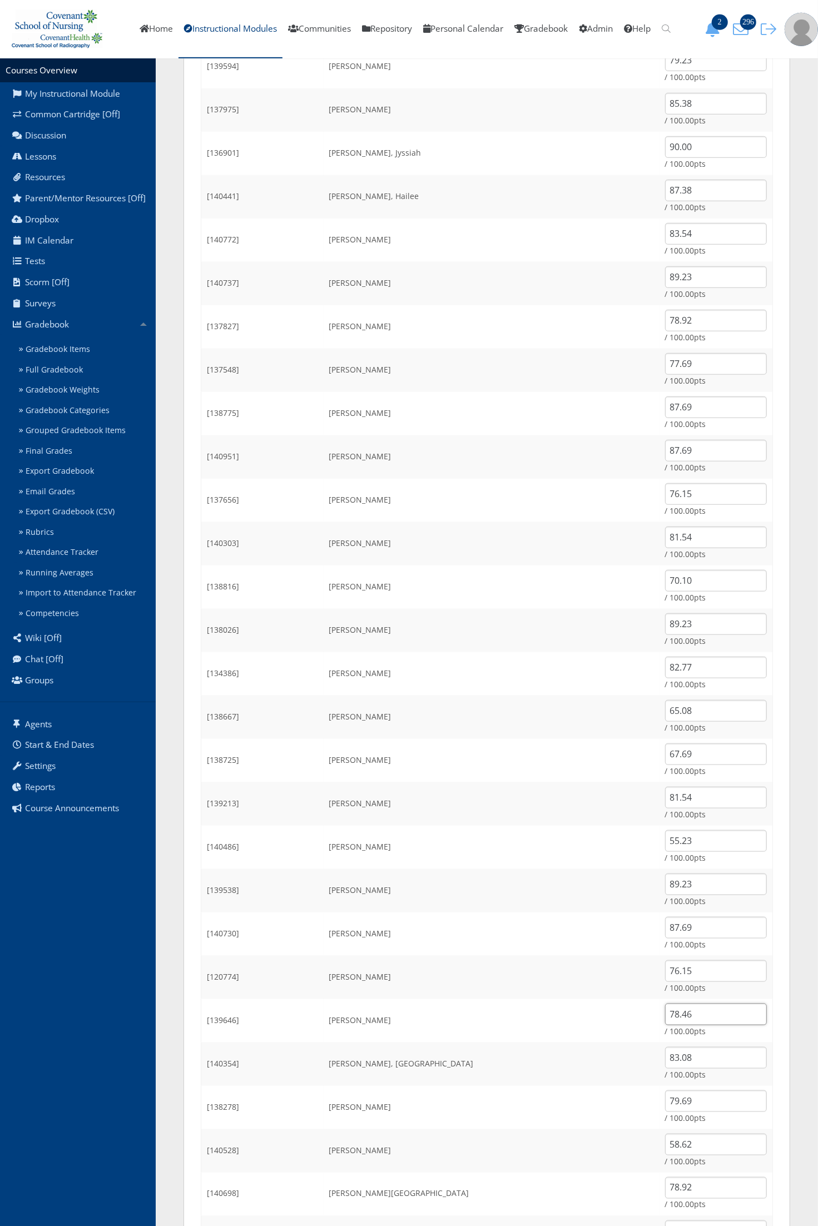
scroll to position [607, 0]
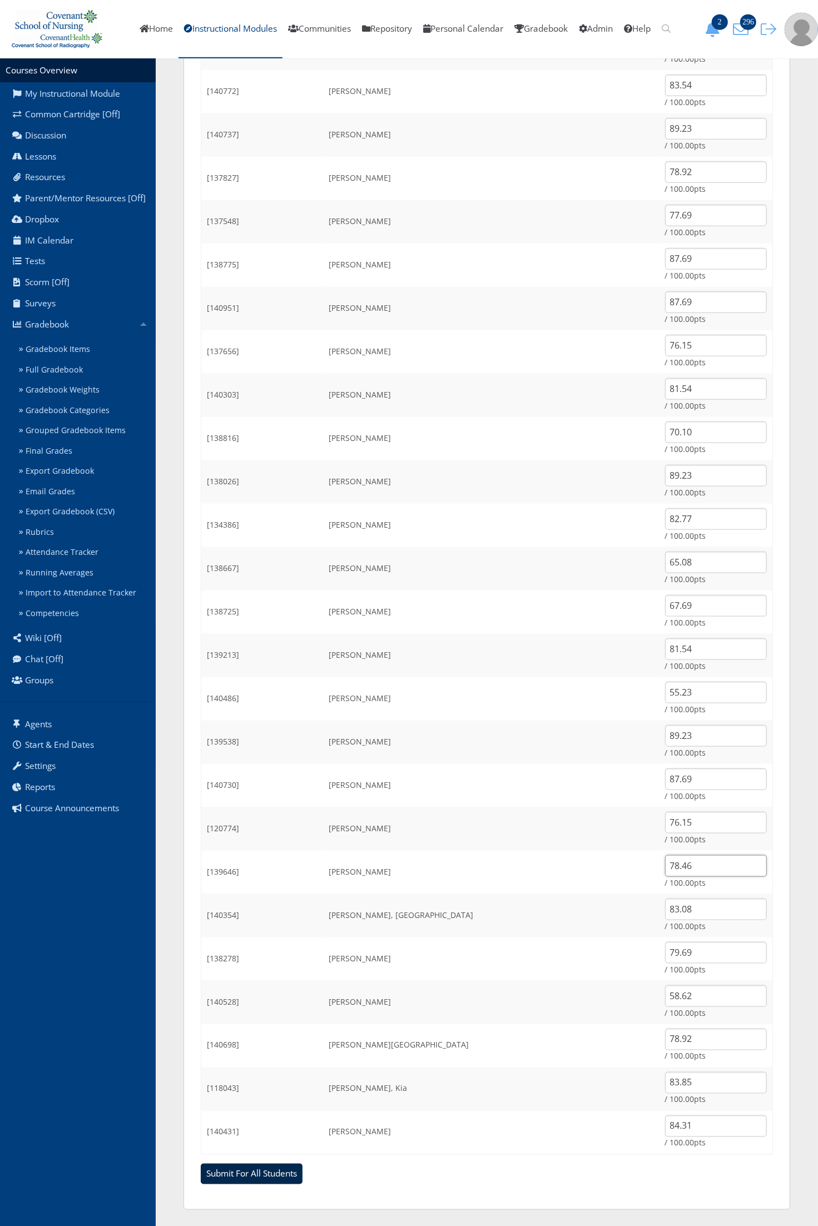
type input "78.46"
click at [253, 1169] on input "Submit For All Students" at bounding box center [252, 1174] width 102 height 21
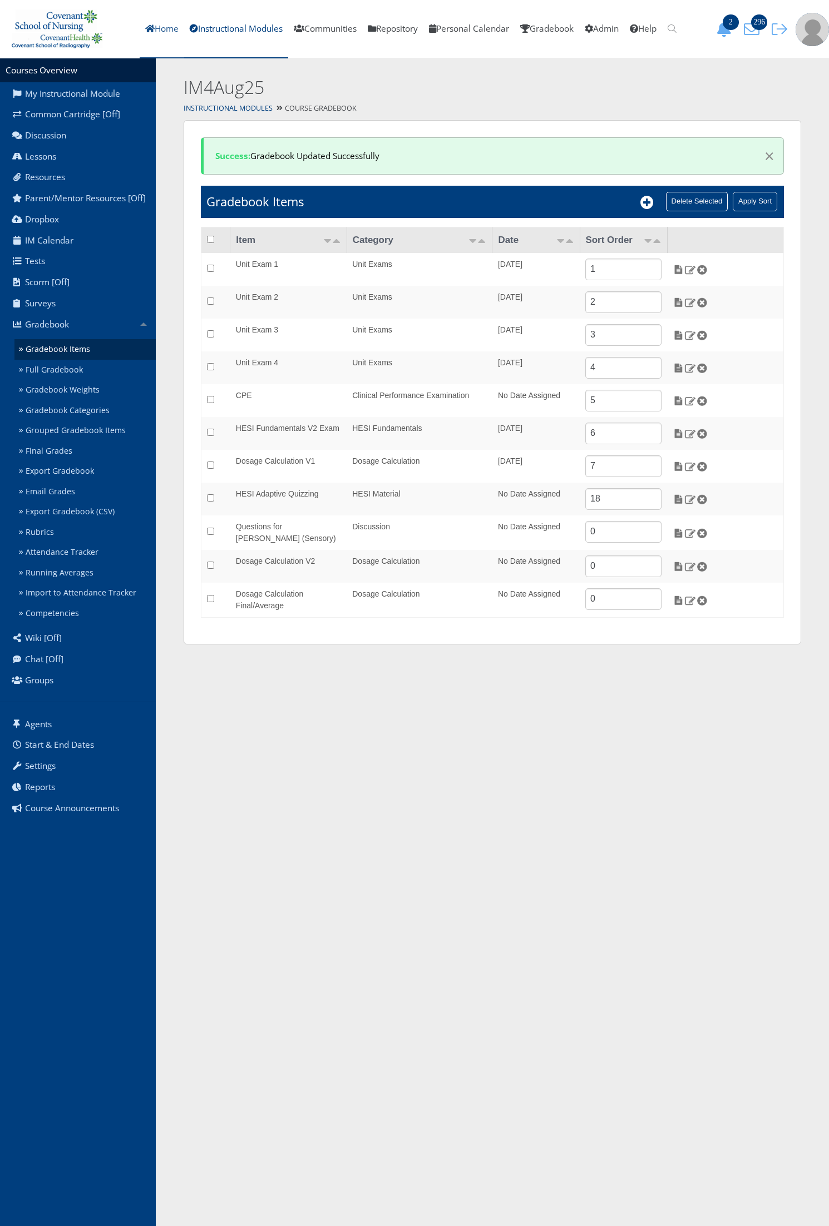
click at [140, 37] on link "Home" at bounding box center [162, 29] width 44 height 58
